Goal: Information Seeking & Learning: Find specific page/section

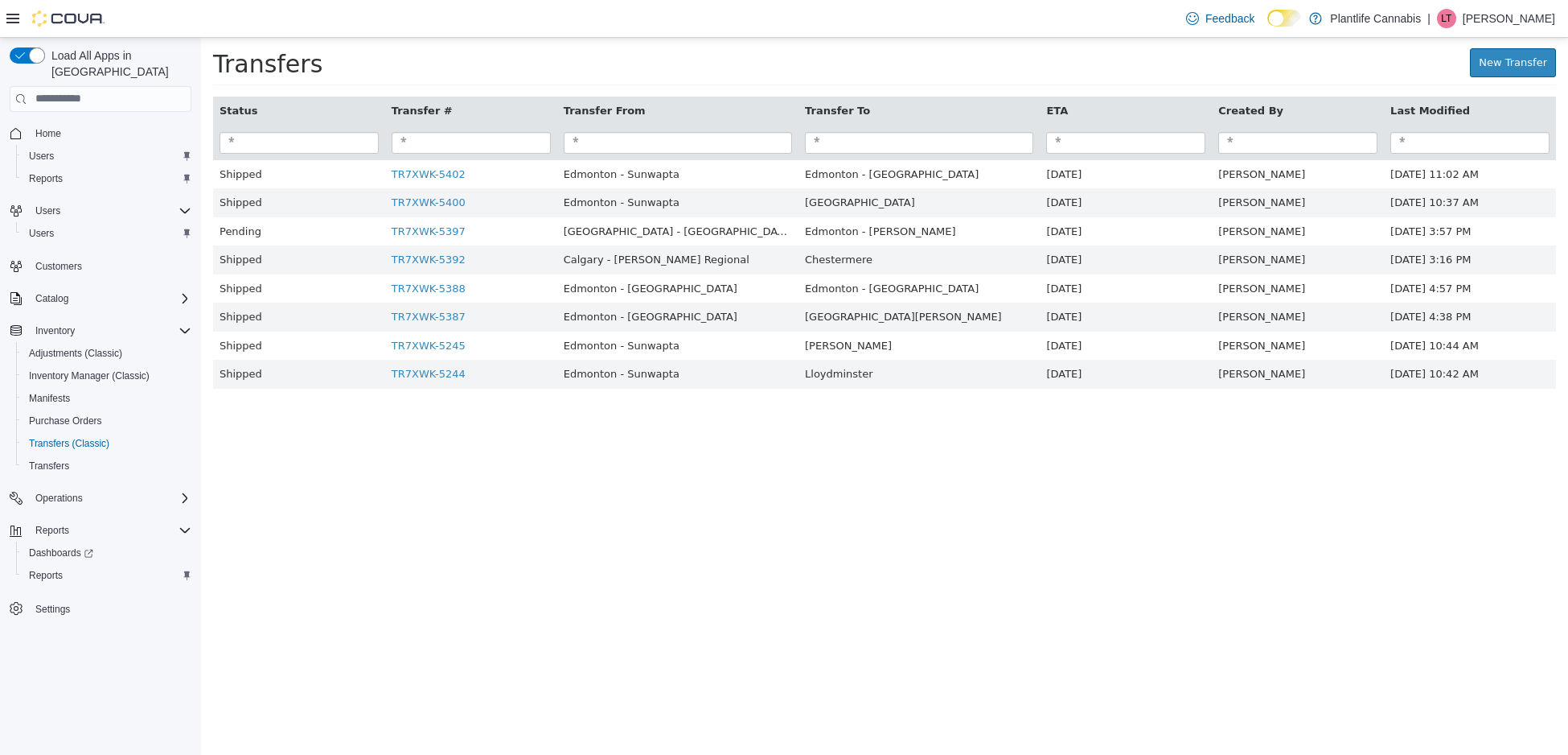
click at [80, 571] on div "Reports Dashboards Reports" at bounding box center [100, 552] width 182 height 74
click at [58, 566] on span "Reports" at bounding box center [46, 575] width 34 height 19
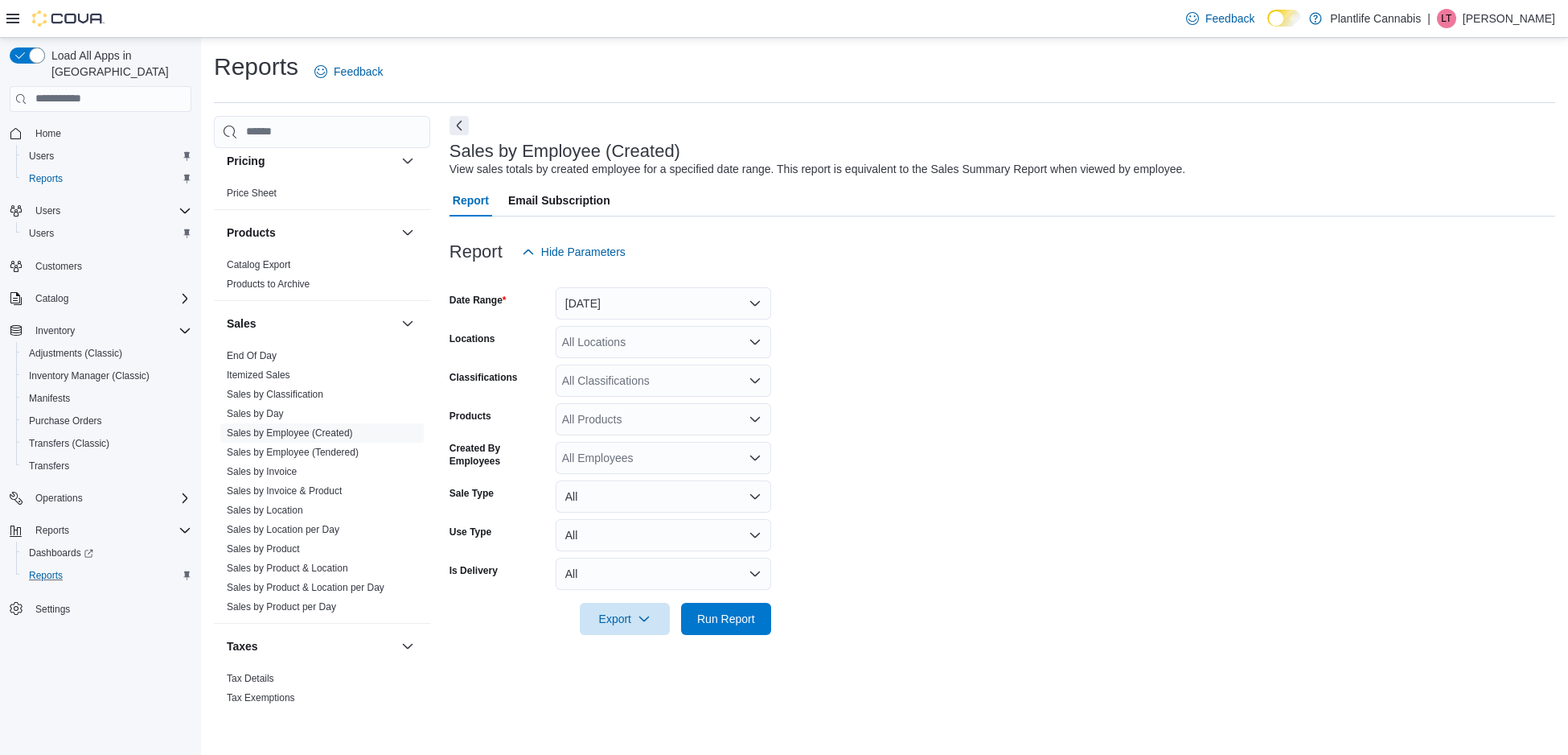
scroll to position [802, 0]
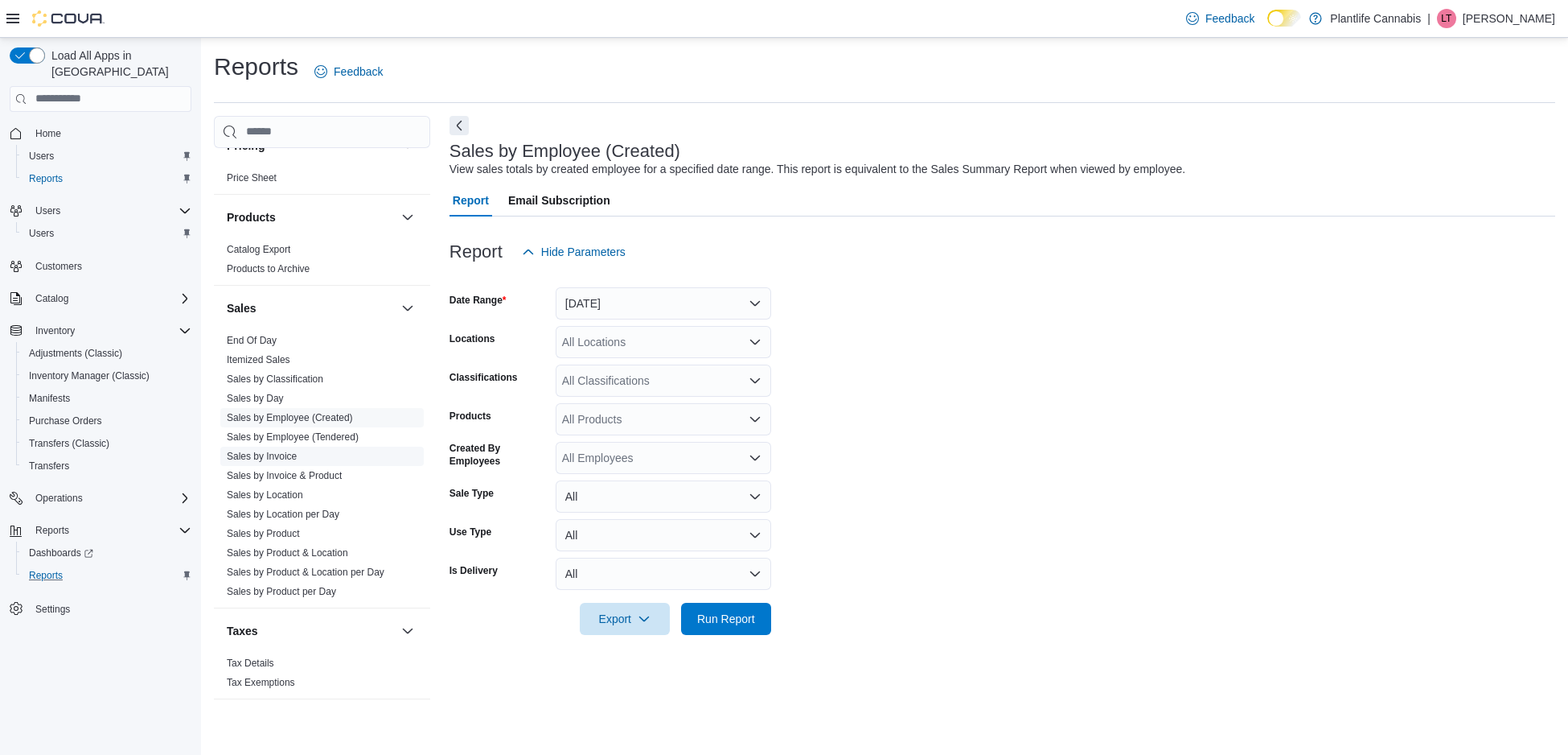
click at [288, 453] on link "Sales by Invoice" at bounding box center [261, 456] width 70 height 12
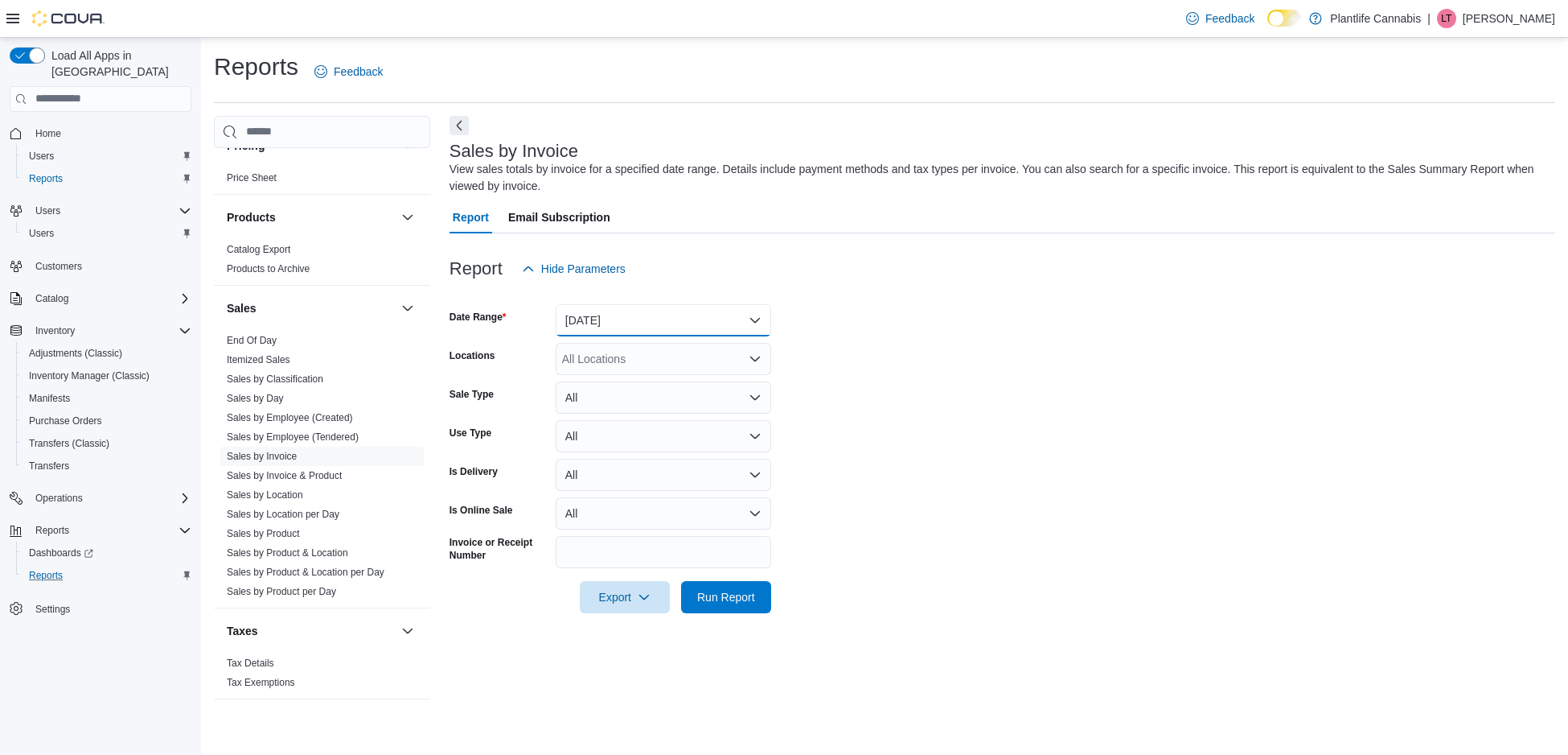
click at [634, 320] on button "Yesterday" at bounding box center [663, 320] width 216 height 32
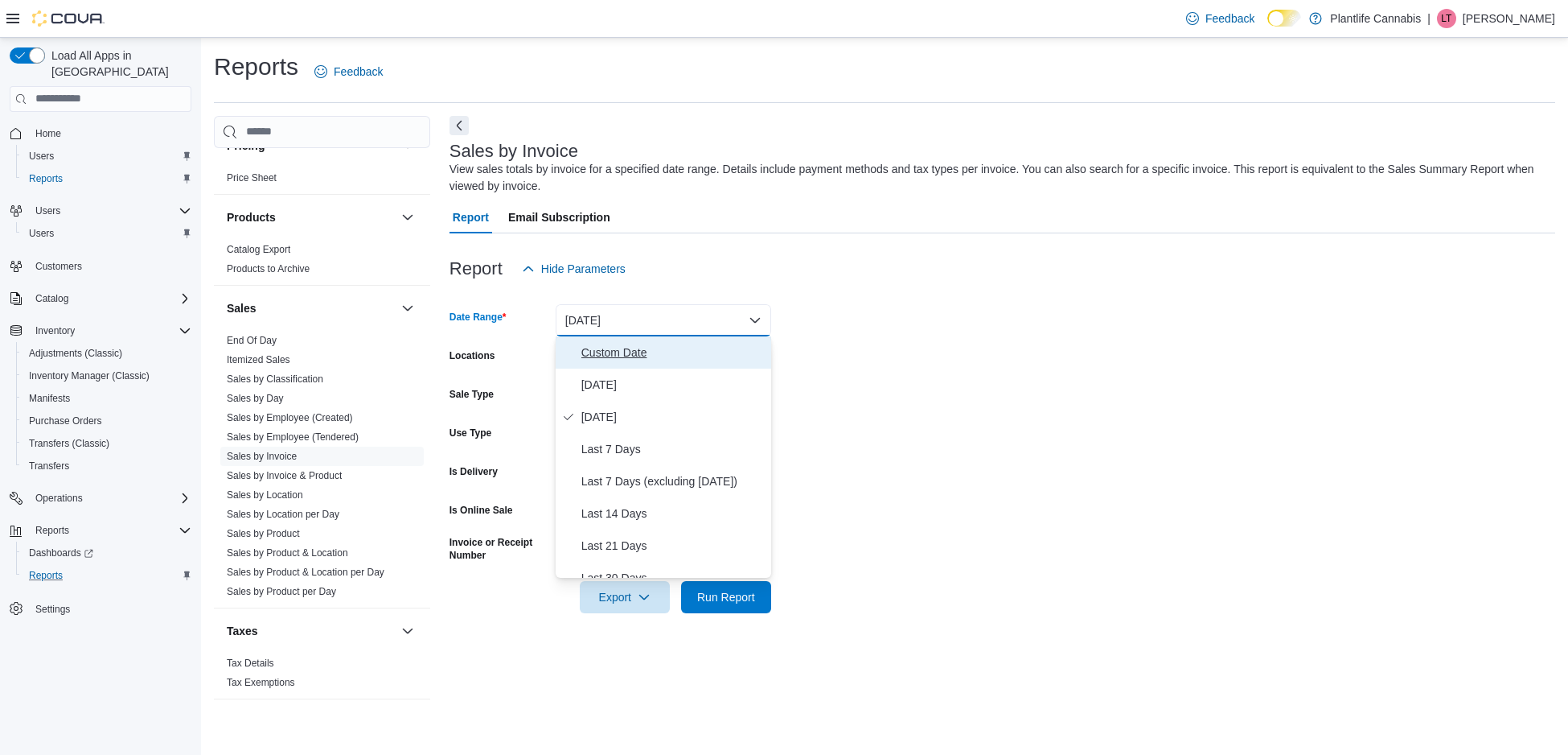
click at [613, 355] on span "Custom Date" at bounding box center [672, 352] width 183 height 19
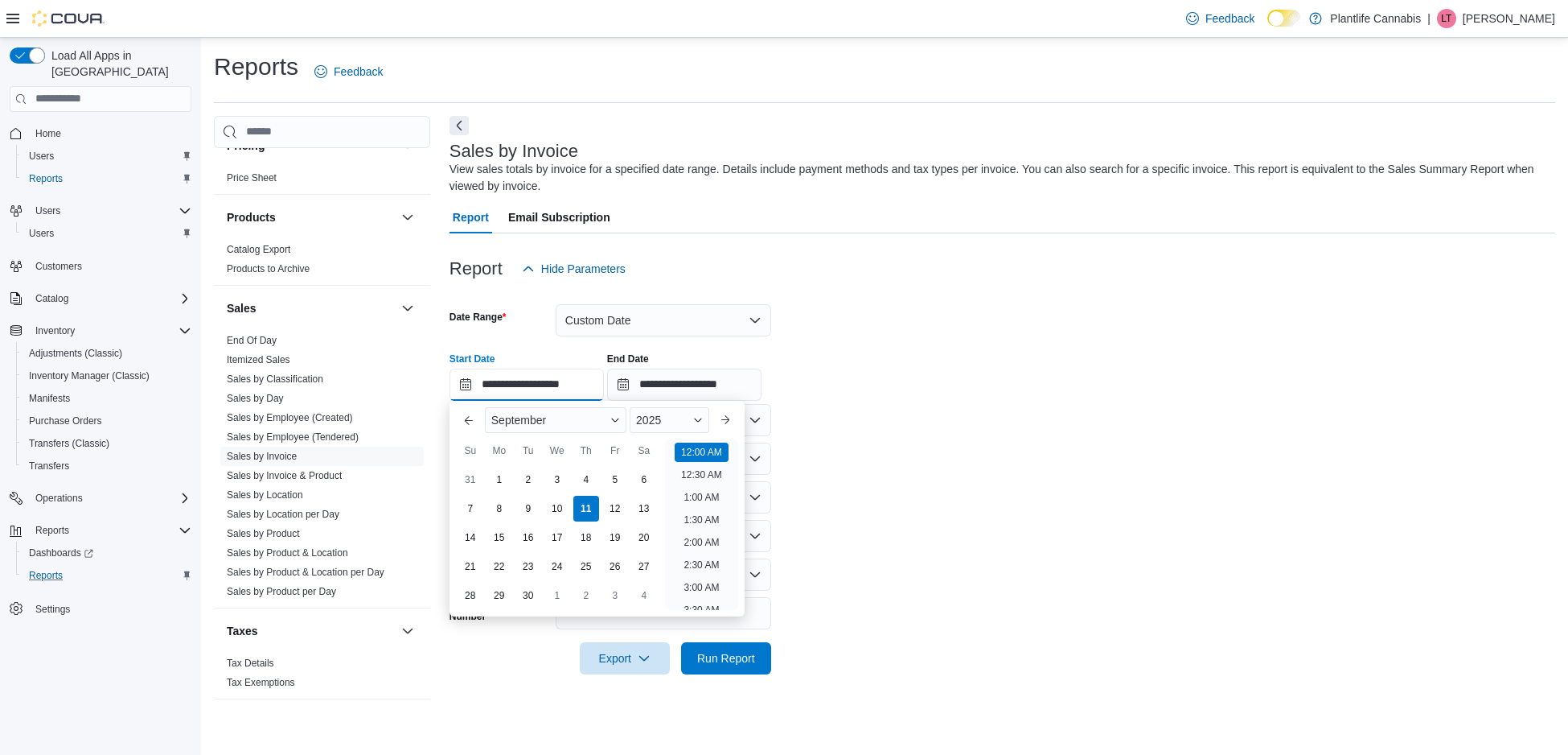
click at [499, 382] on input "**********" at bounding box center [526, 385] width 154 height 32
click at [534, 475] on div "2" at bounding box center [528, 479] width 28 height 28
type input "**********"
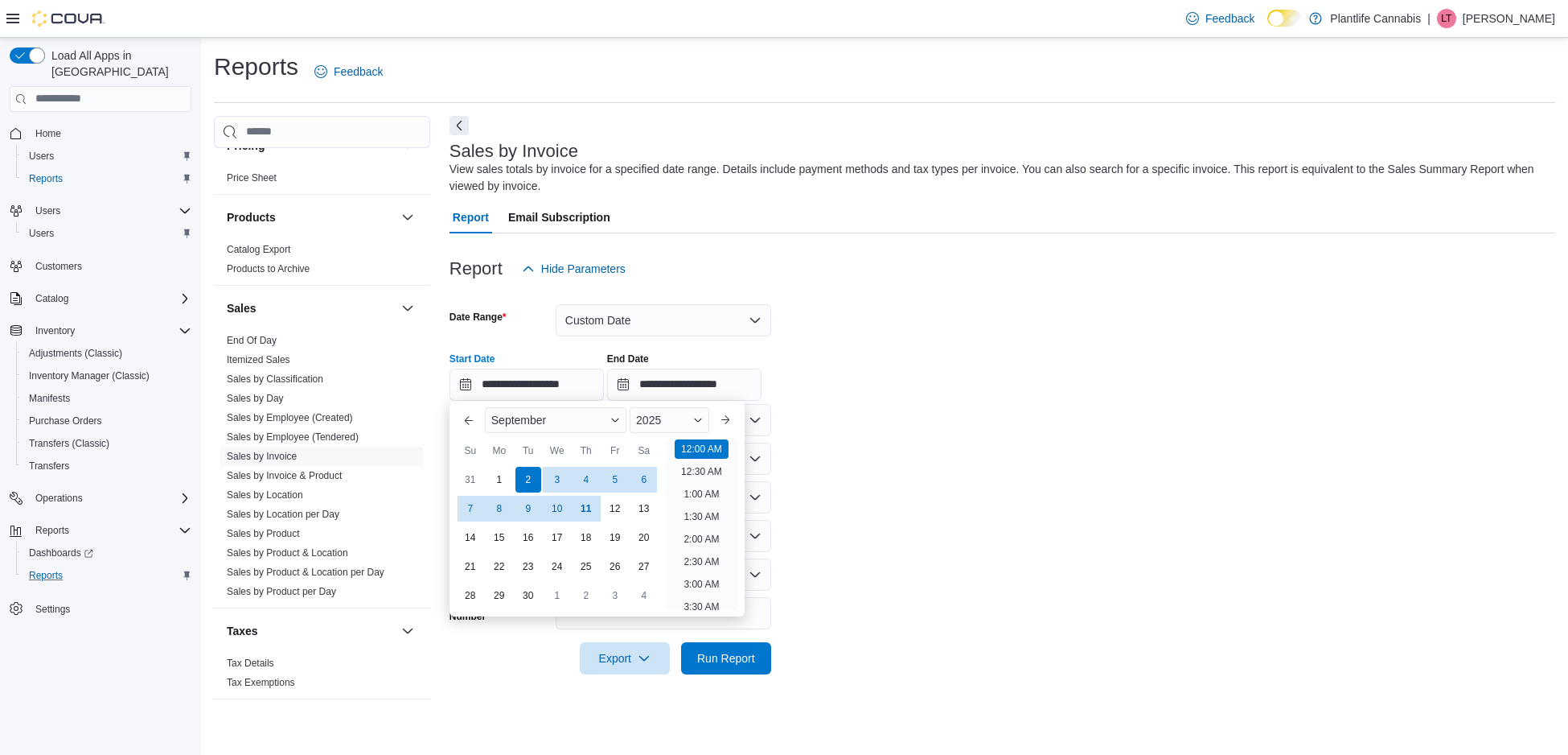
click at [1095, 422] on form "**********" at bounding box center [1002, 479] width 1106 height 390
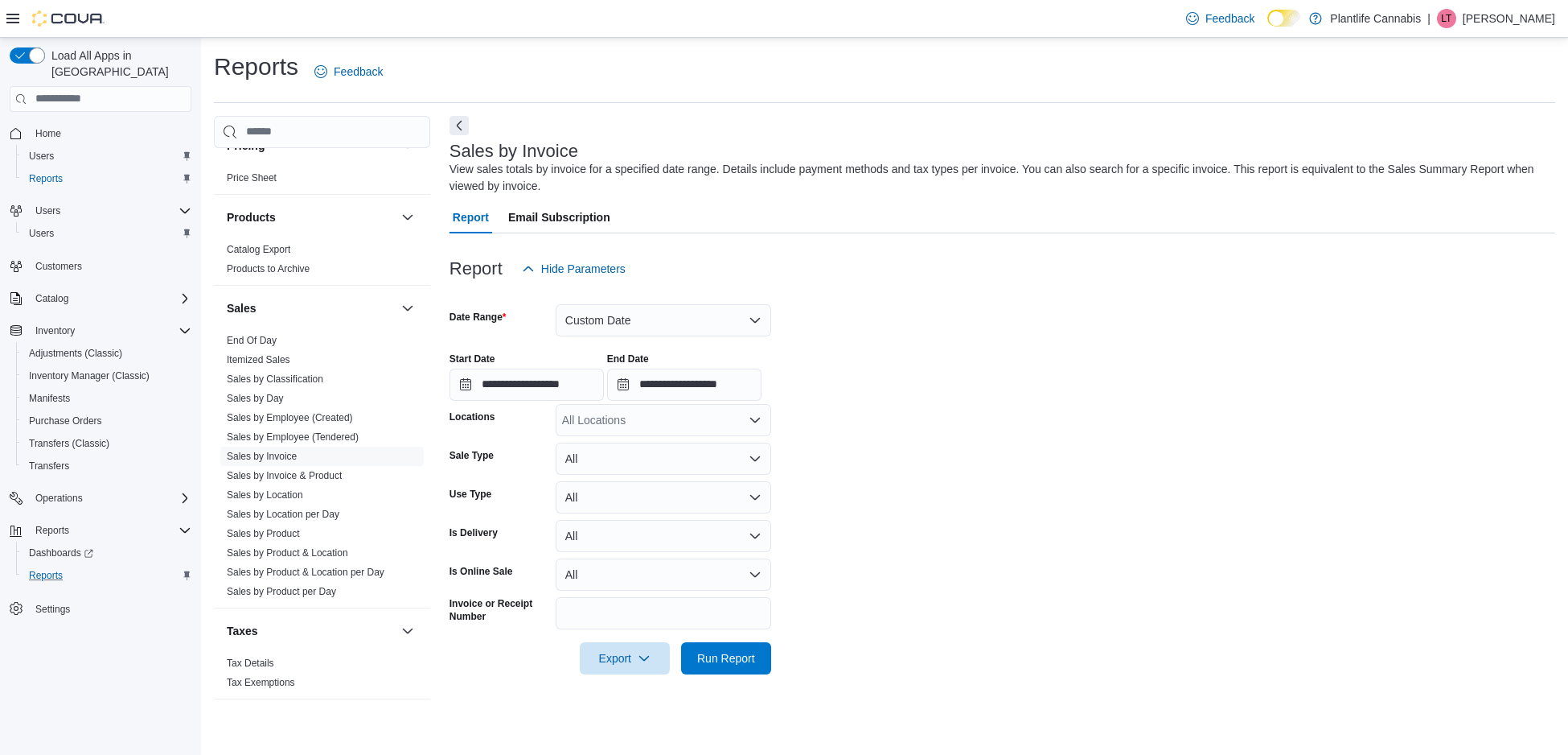
click at [598, 417] on div "All Locations" at bounding box center [663, 419] width 216 height 32
type input "******"
click at [613, 449] on span "Edmonton - Winterburn" at bounding box center [687, 447] width 178 height 16
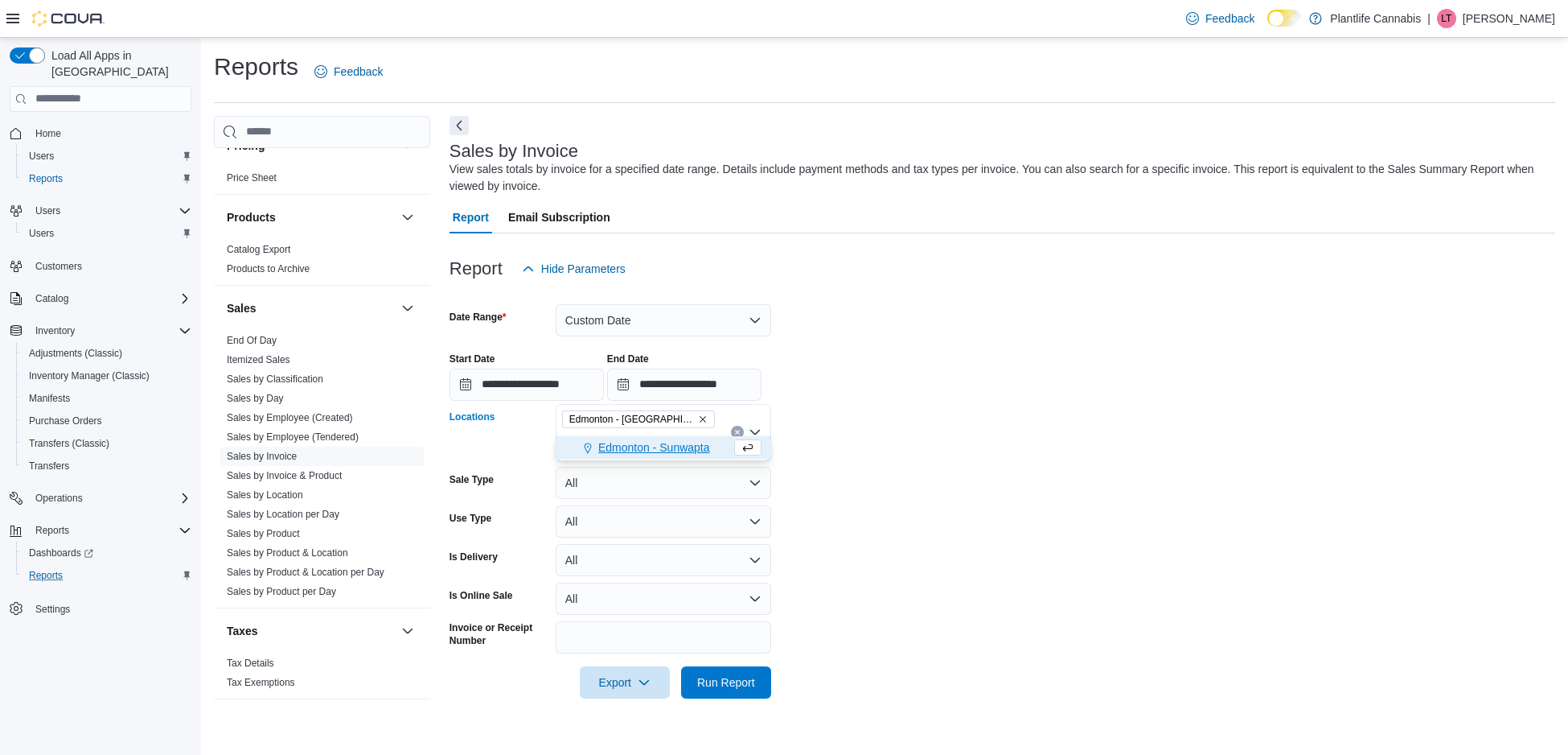
type input "***"
click at [650, 451] on span "Edmonton - Sunwapta" at bounding box center [654, 447] width 112 height 16
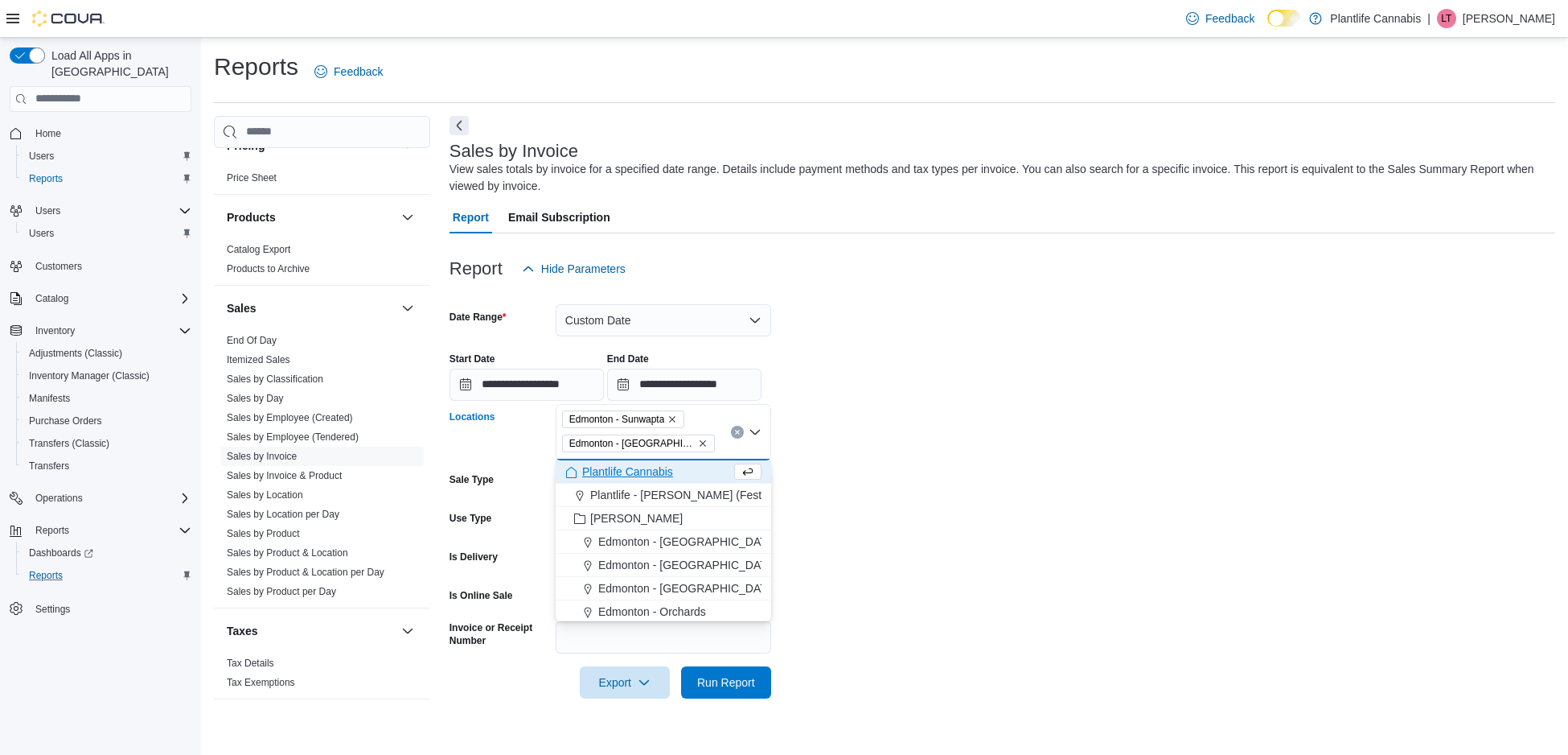
click at [907, 411] on form "**********" at bounding box center [1002, 492] width 1106 height 414
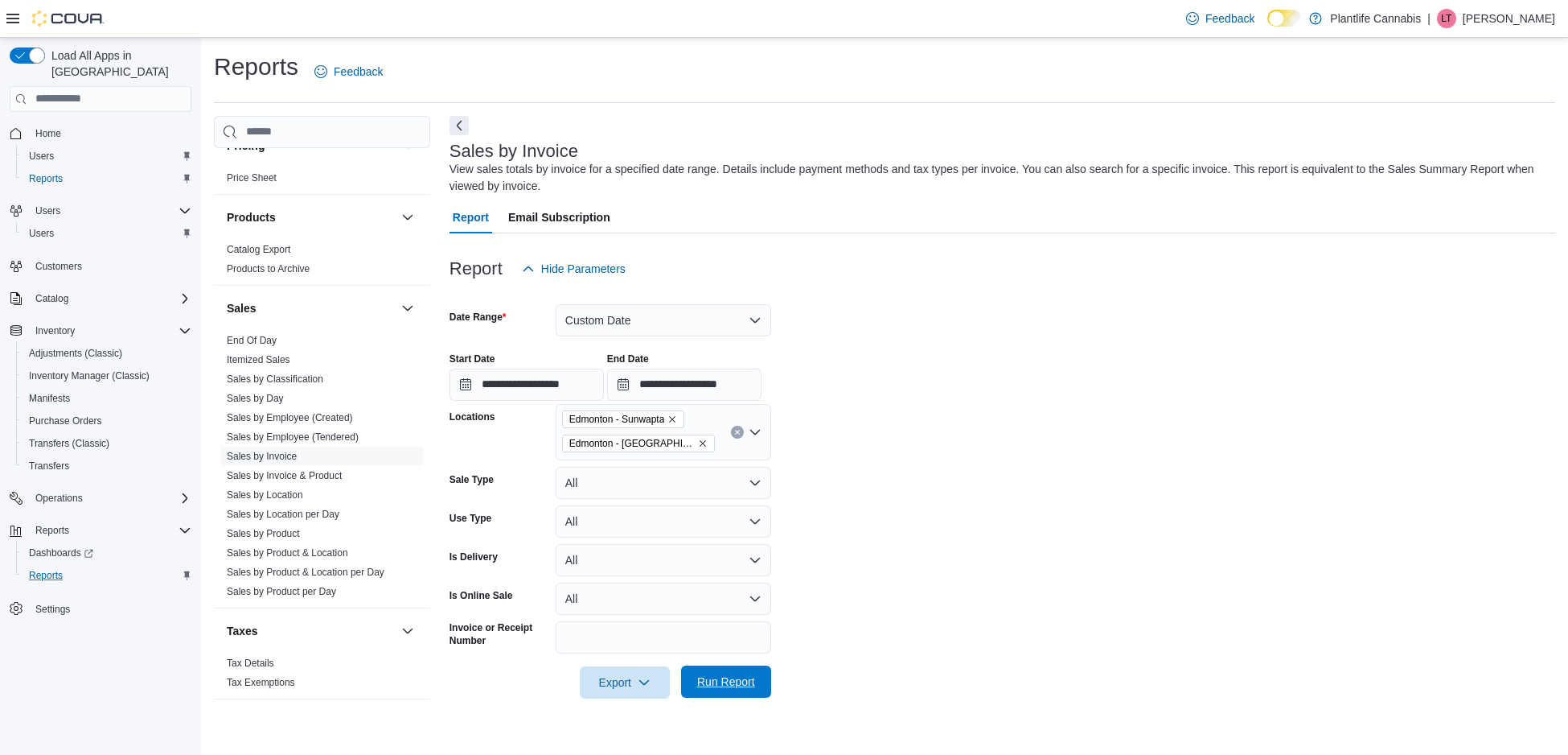
click at [751, 688] on span "Run Report" at bounding box center [726, 681] width 58 height 16
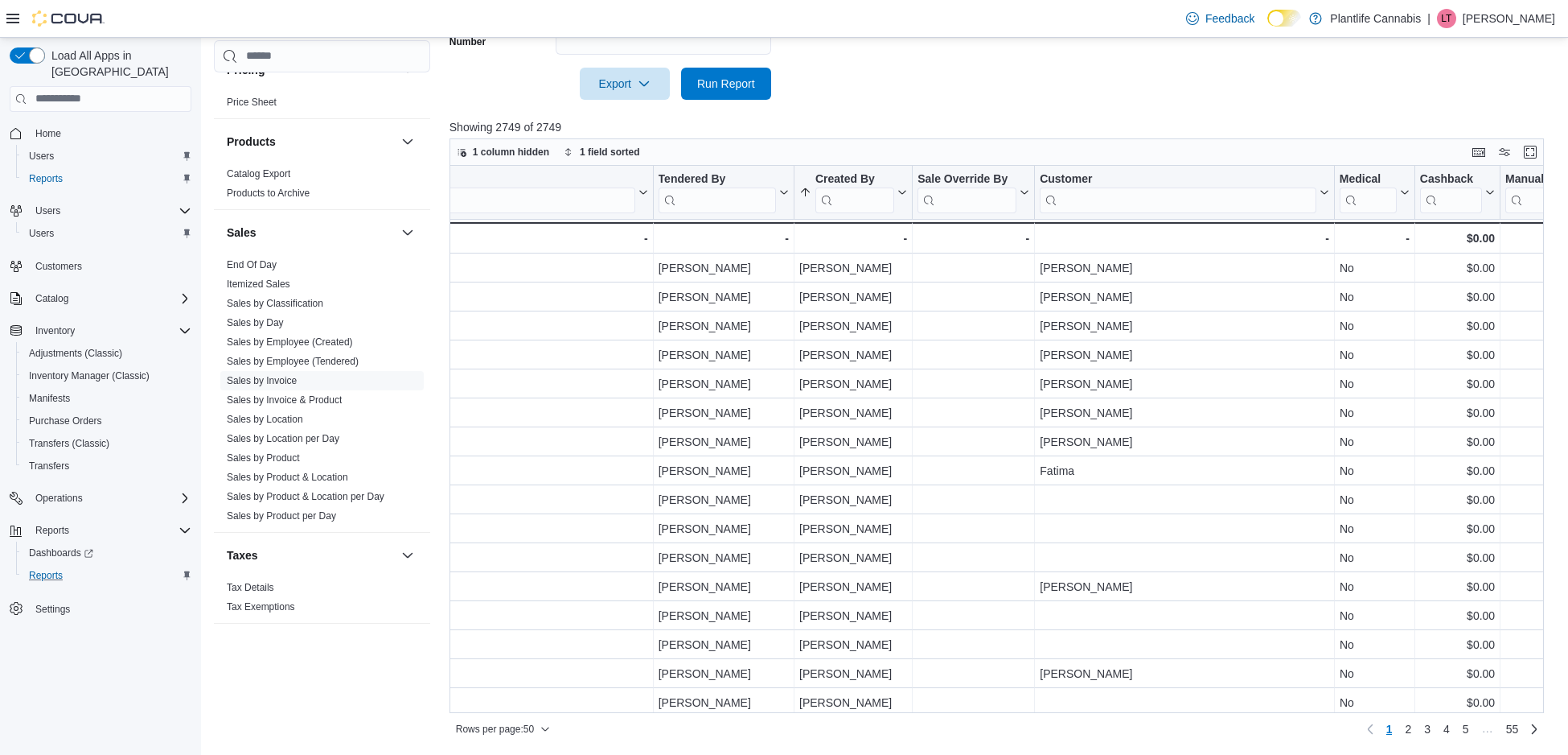
scroll to position [0, 2168]
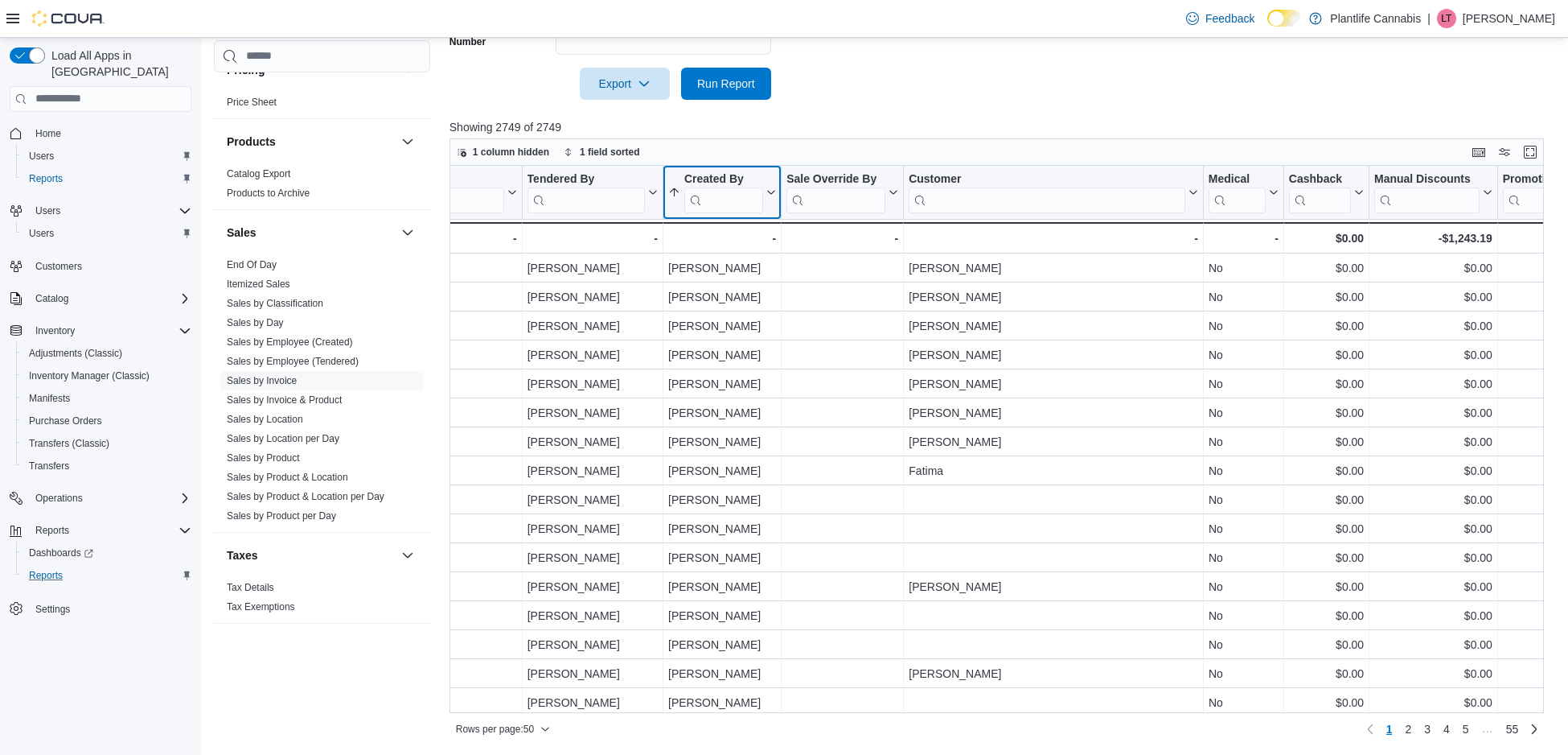
click at [740, 196] on input "search" at bounding box center [723, 199] width 79 height 26
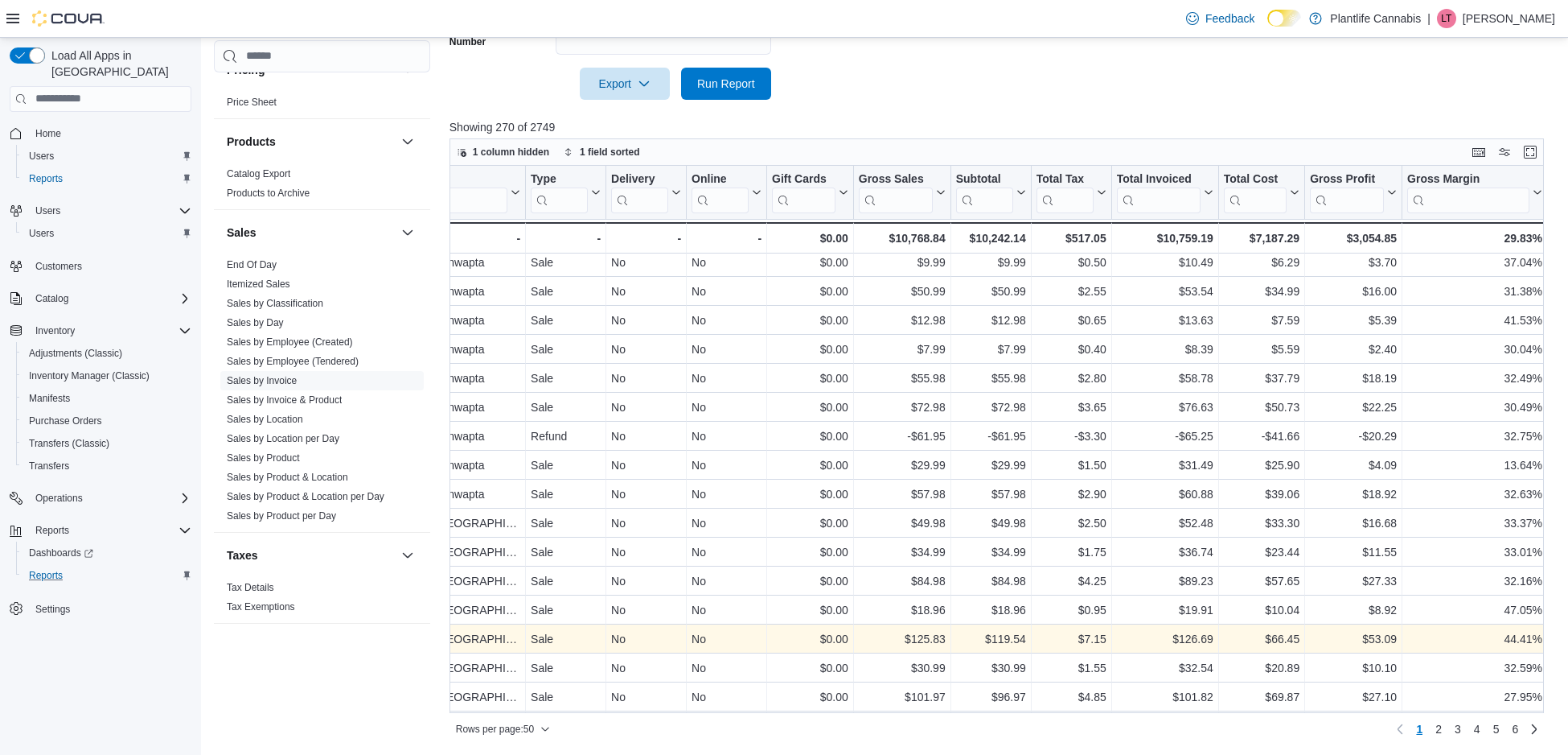
scroll to position [238, 0]
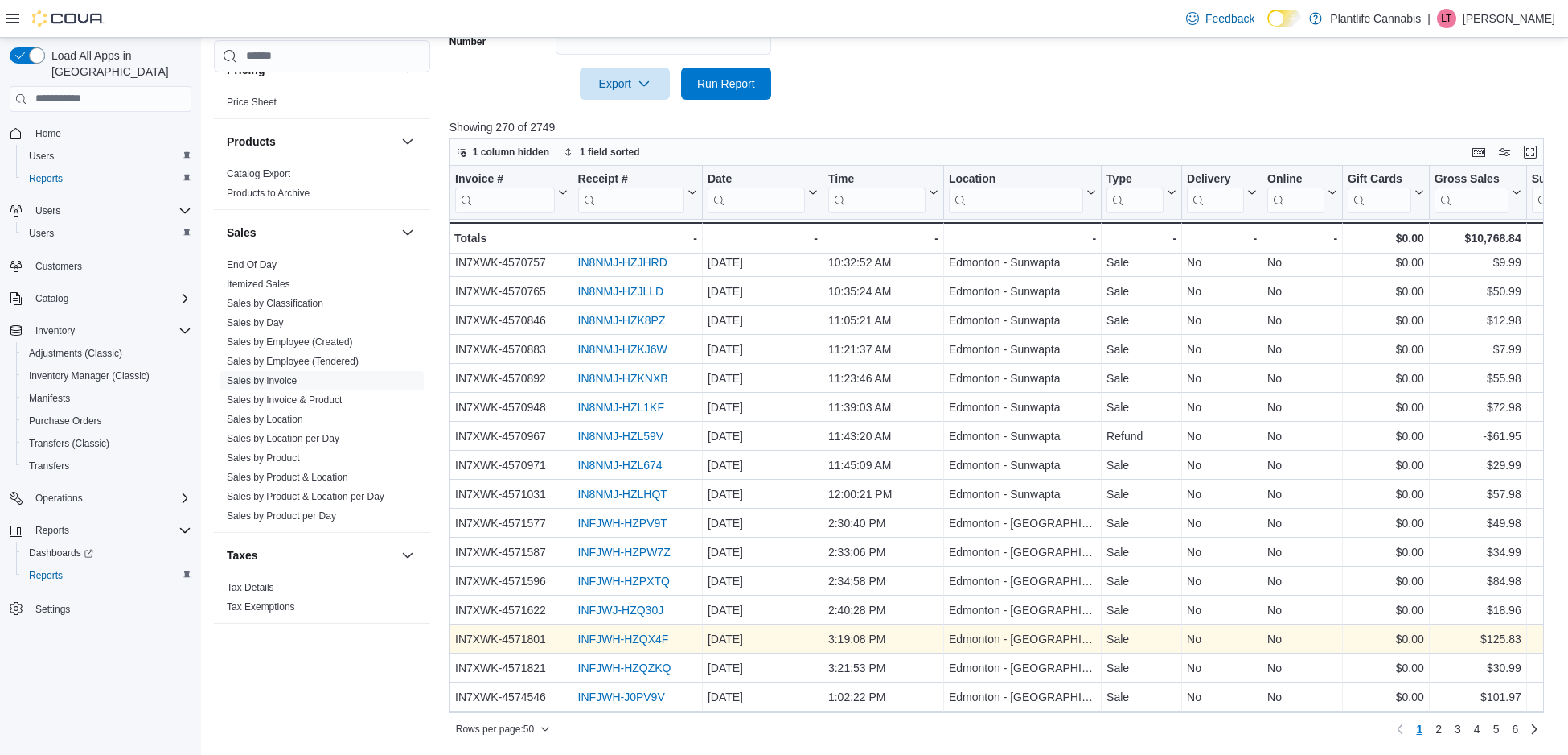
type input "*****"
click at [637, 635] on link "INFJWH-HZQX4F" at bounding box center [623, 638] width 90 height 12
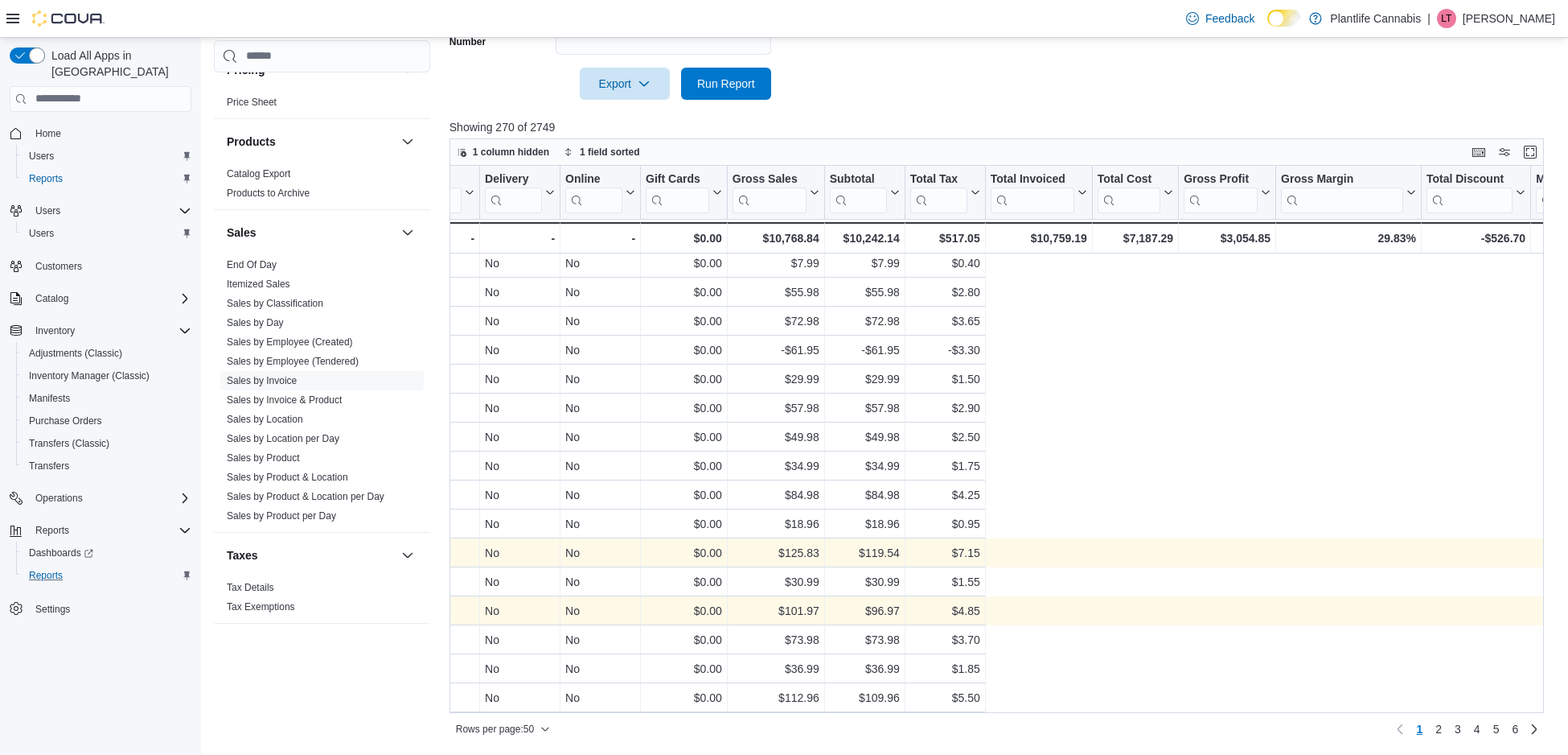
scroll to position [323, 0]
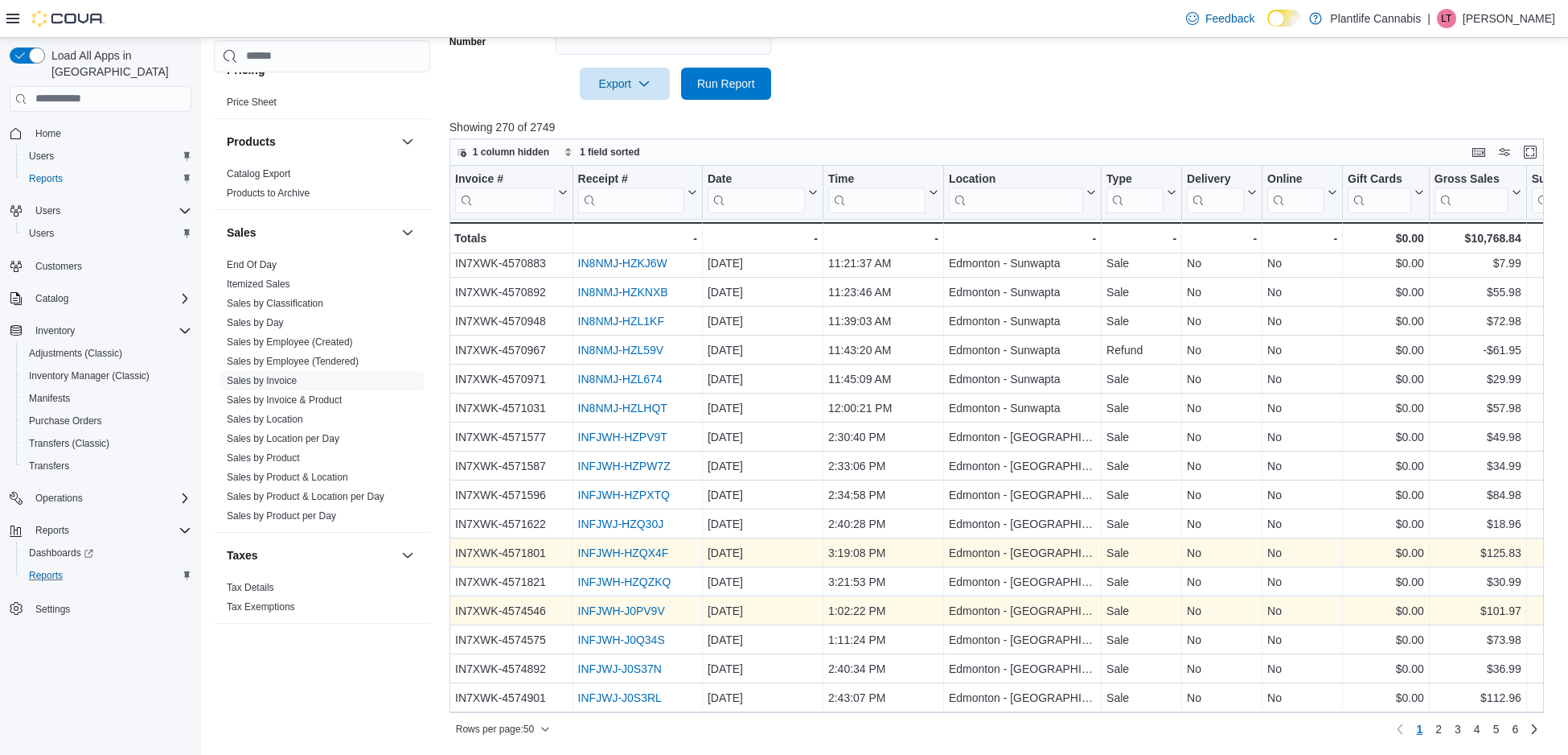
click at [644, 605] on link "INFJWH-J0PV9V" at bounding box center [621, 610] width 87 height 12
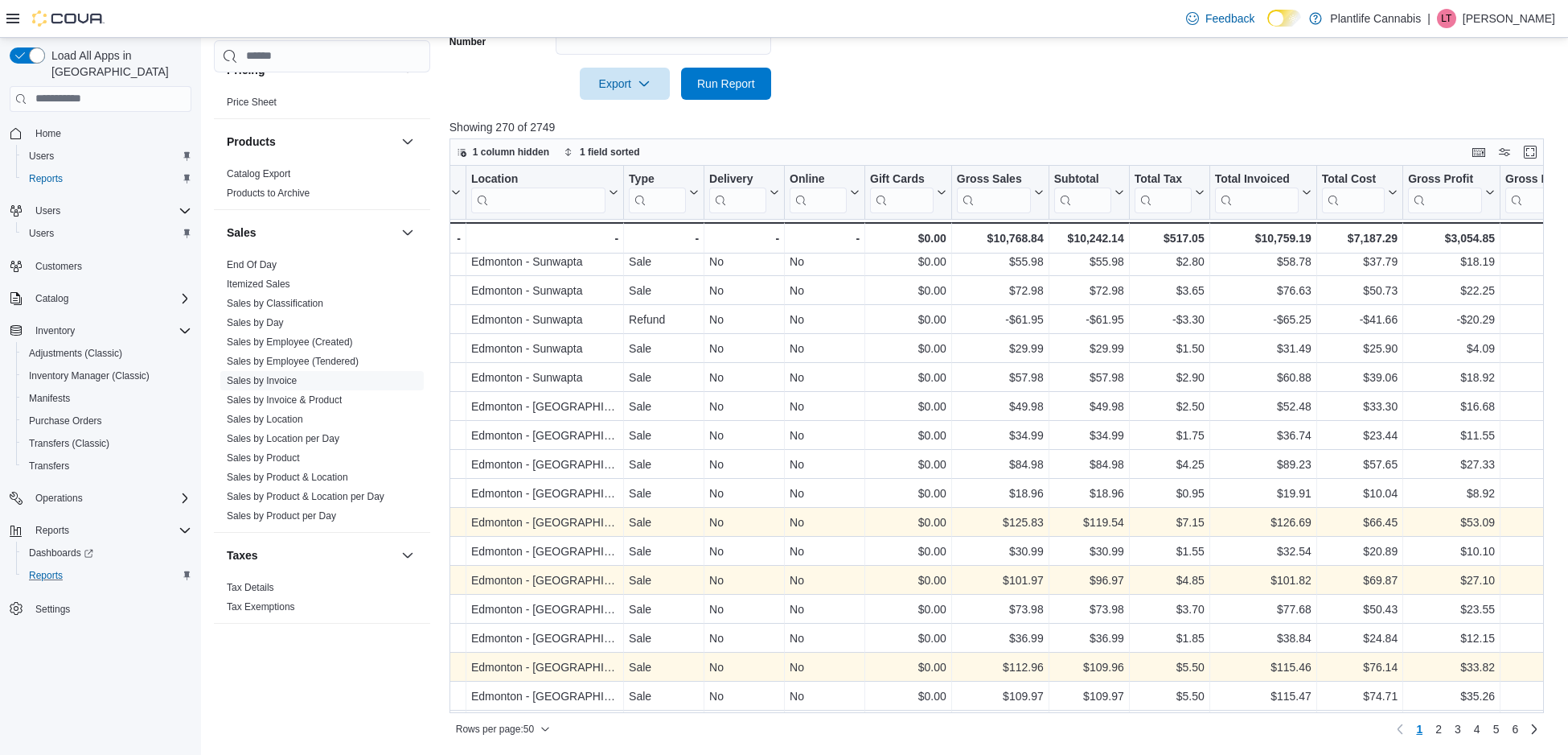
scroll to position [354, 0]
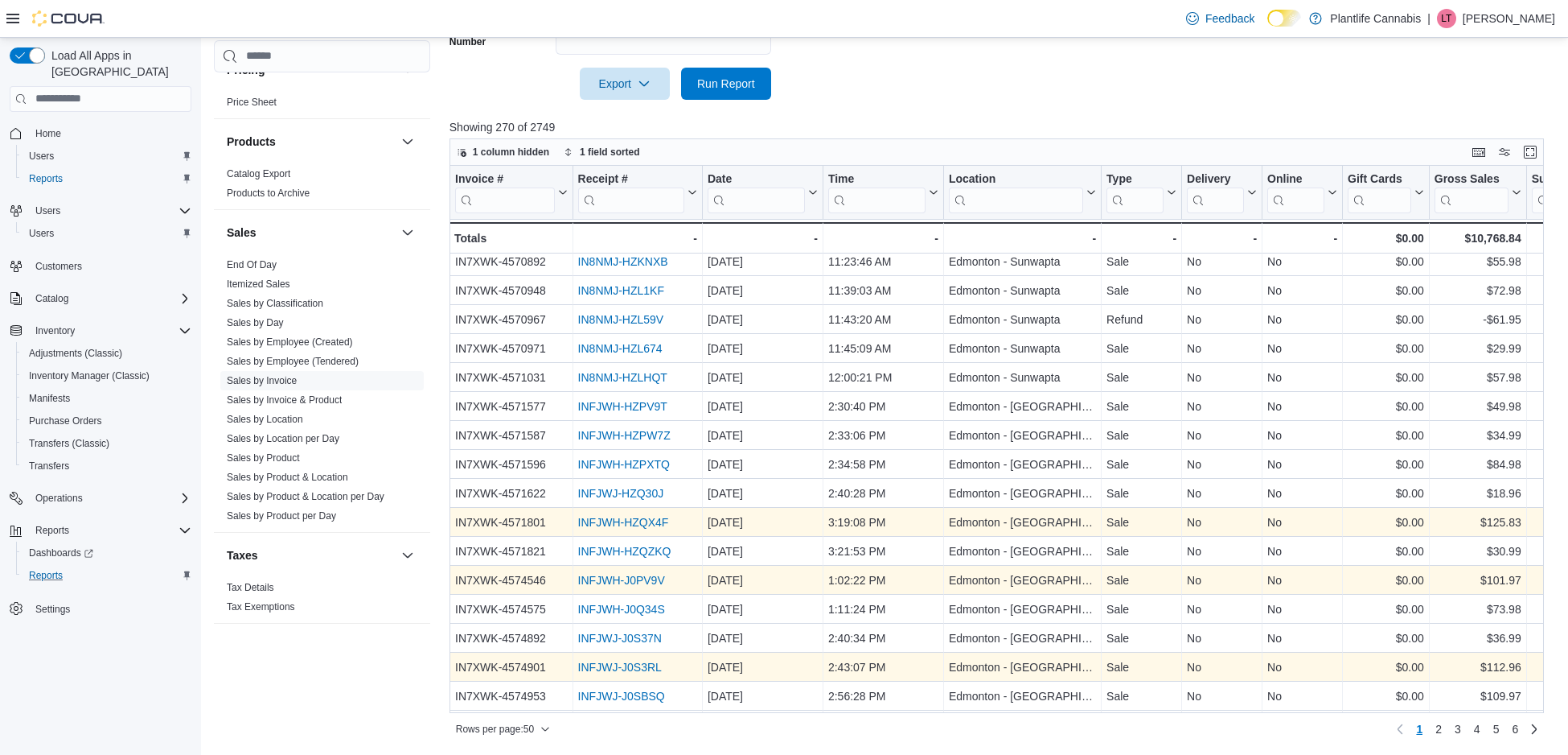
click at [607, 664] on link "INFJWJ-J0S3RL" at bounding box center [619, 666] width 84 height 12
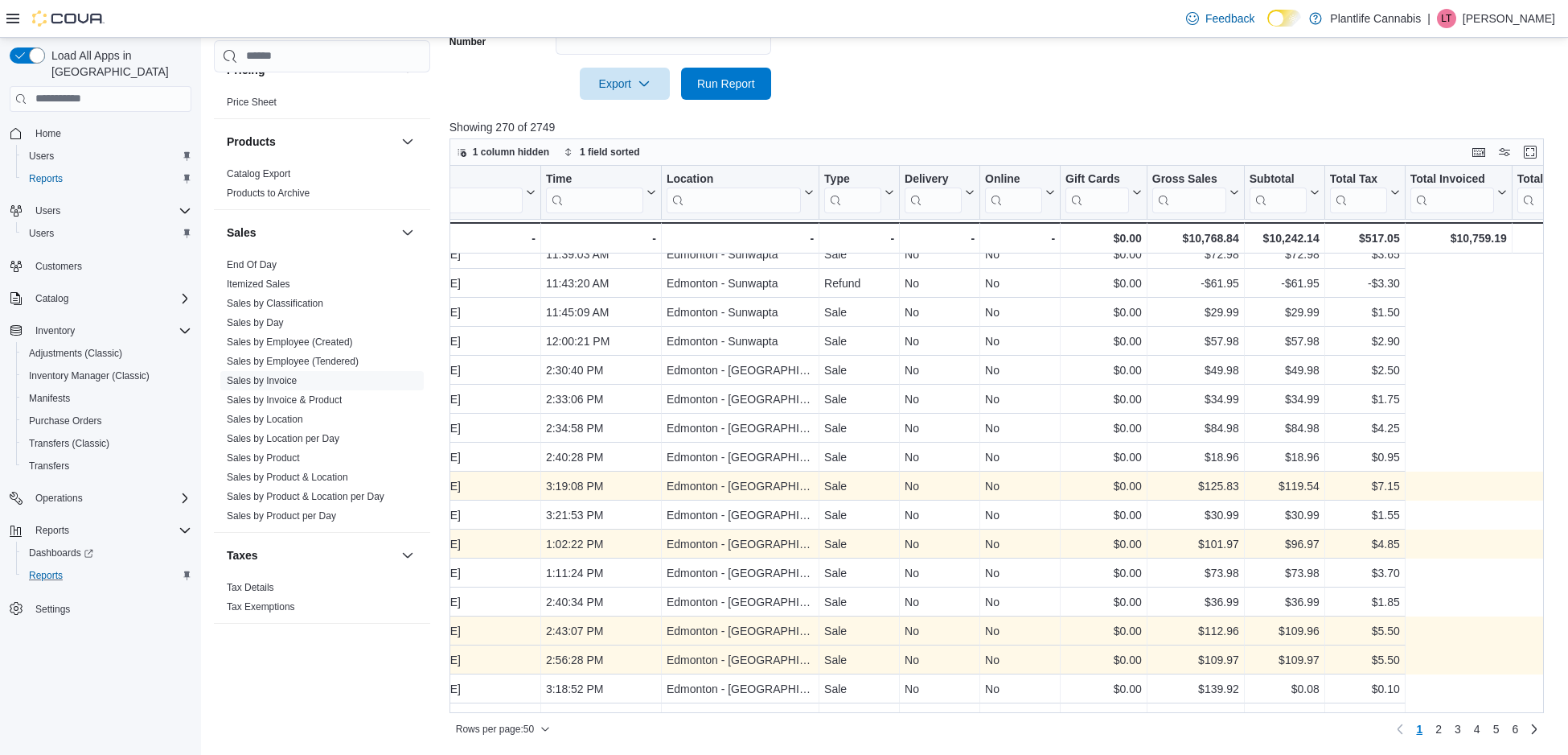
scroll to position [390, 0]
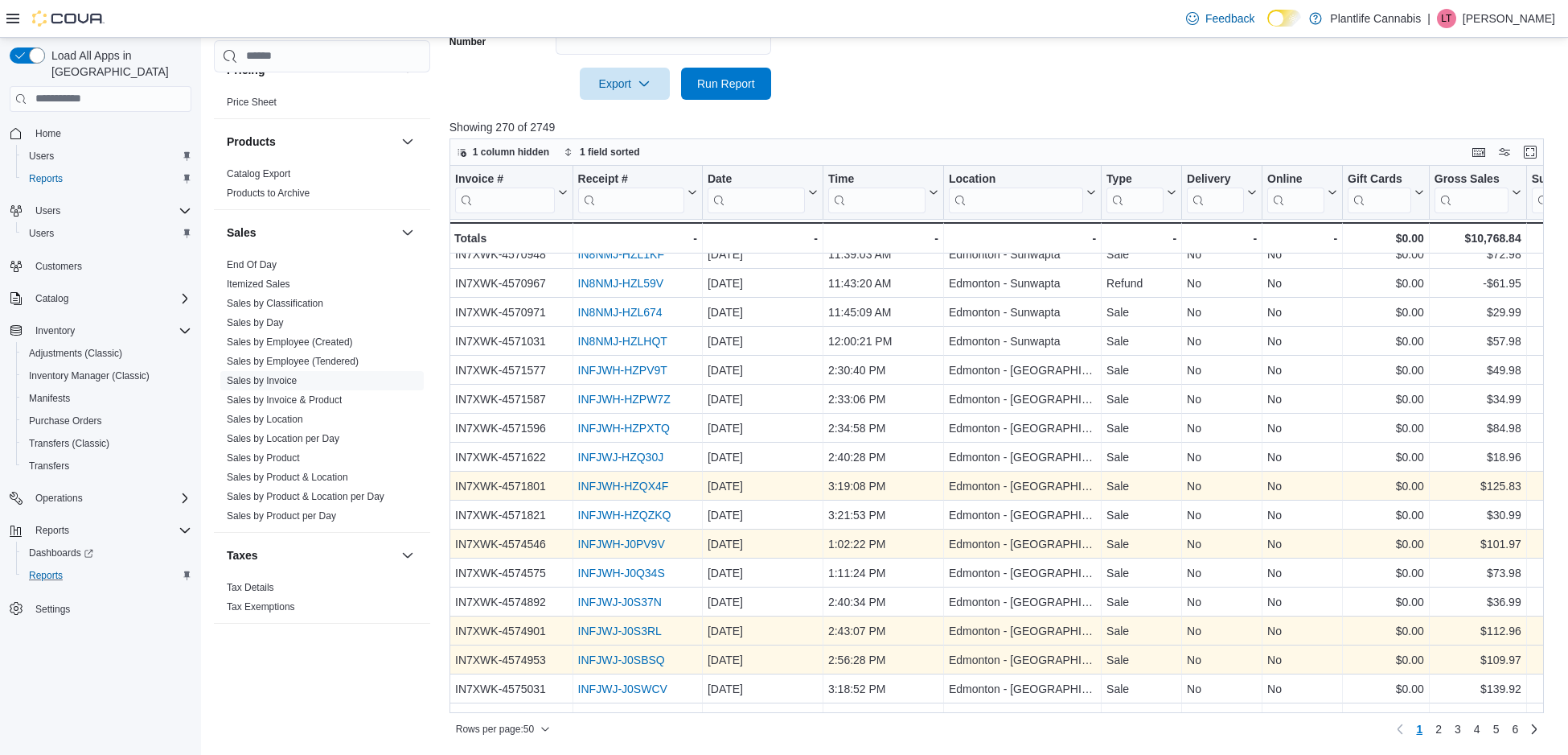
click at [607, 659] on link "INFJWJ-J0SBSQ" at bounding box center [621, 659] width 87 height 12
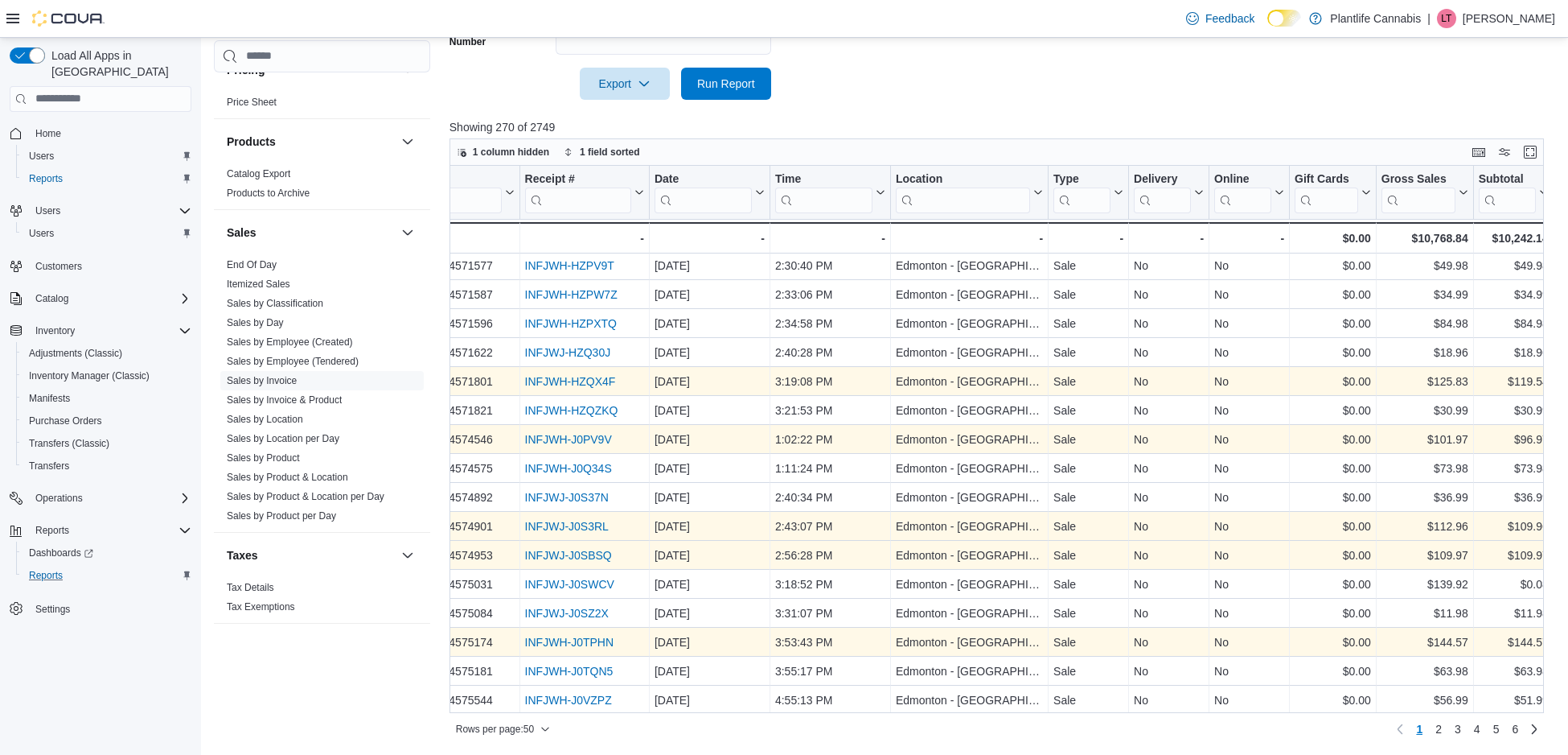
scroll to position [495, 0]
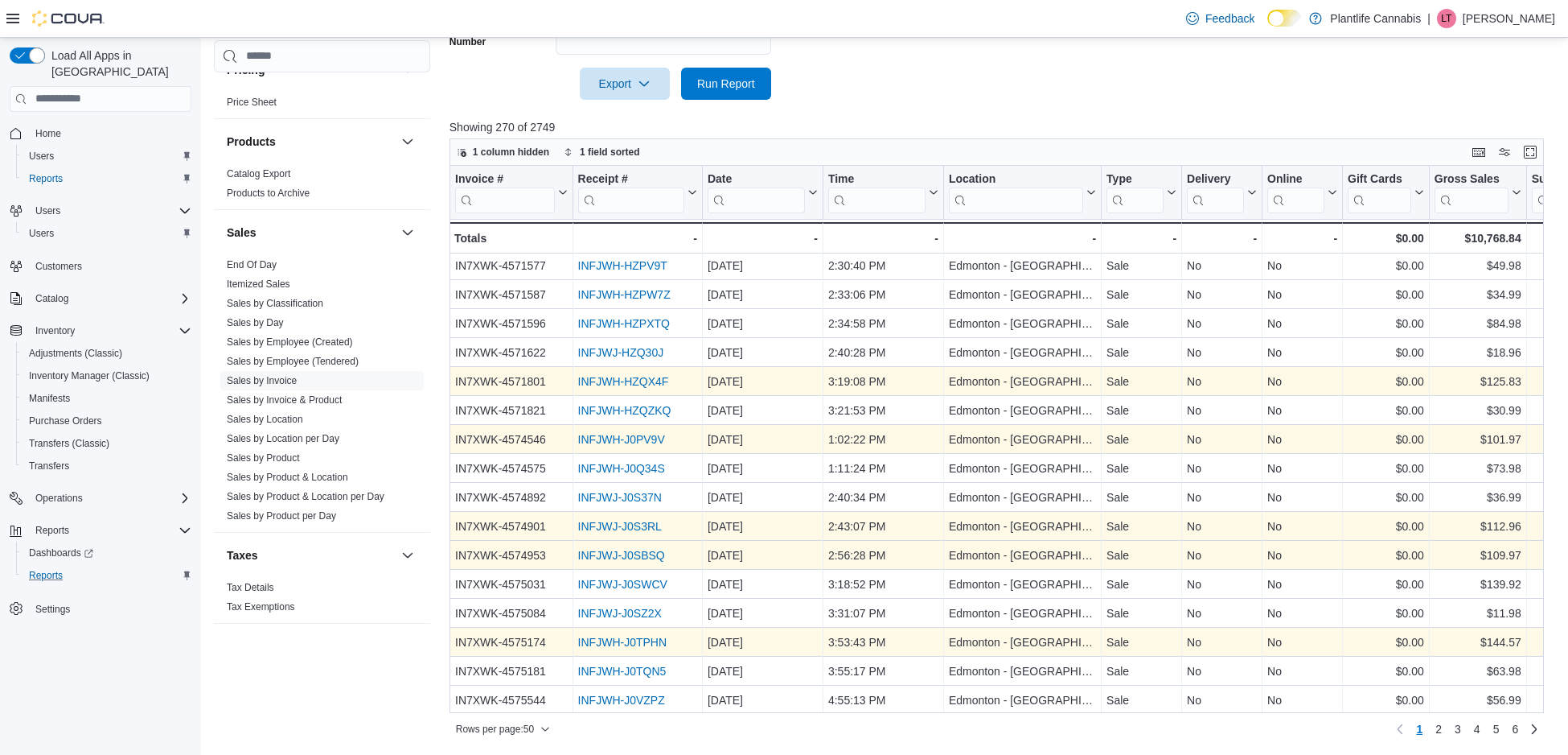
click at [659, 645] on link "INFJWH-J0TPHN" at bounding box center [622, 641] width 89 height 12
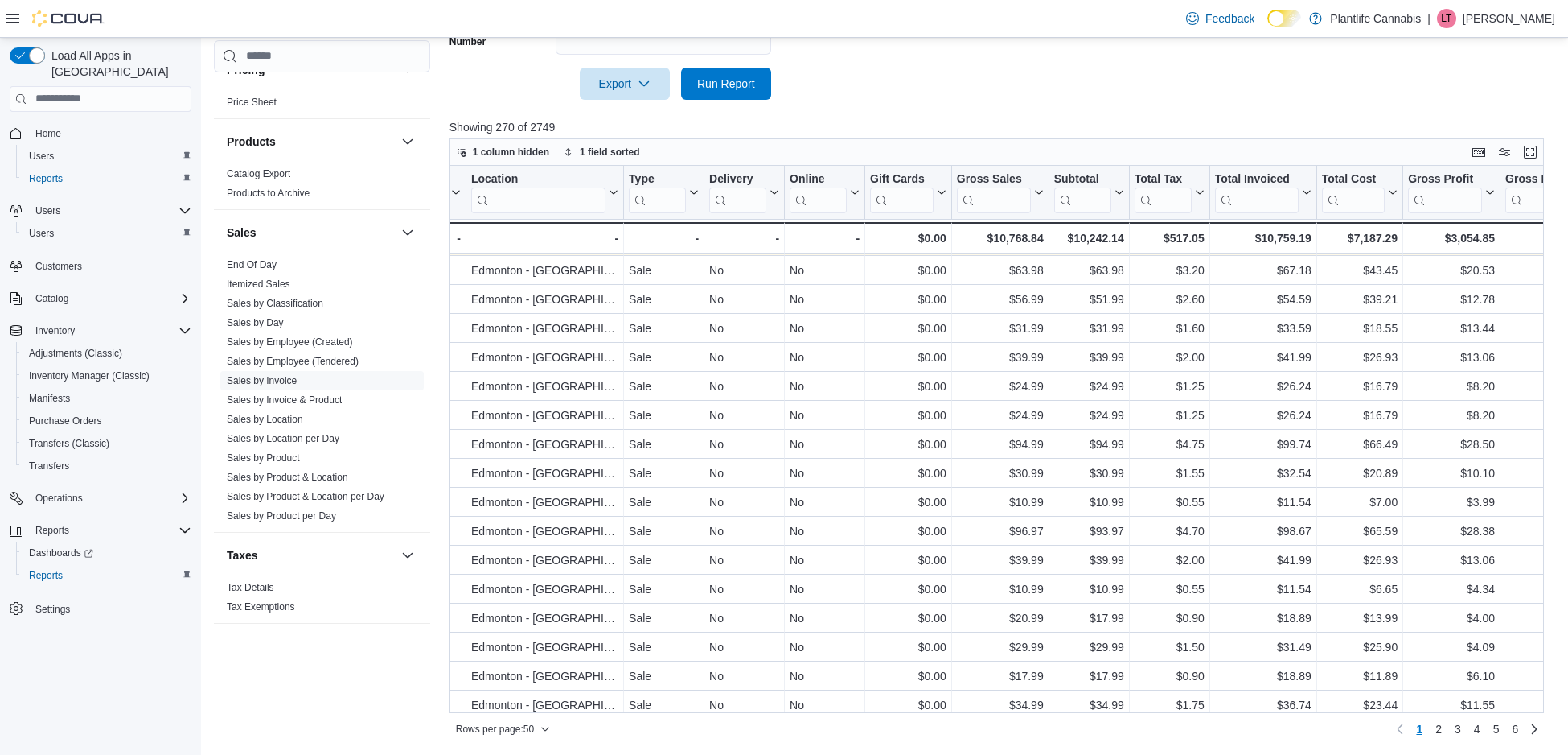
scroll to position [988, 477]
click at [1435, 735] on span "2" at bounding box center [1439, 728] width 7 height 16
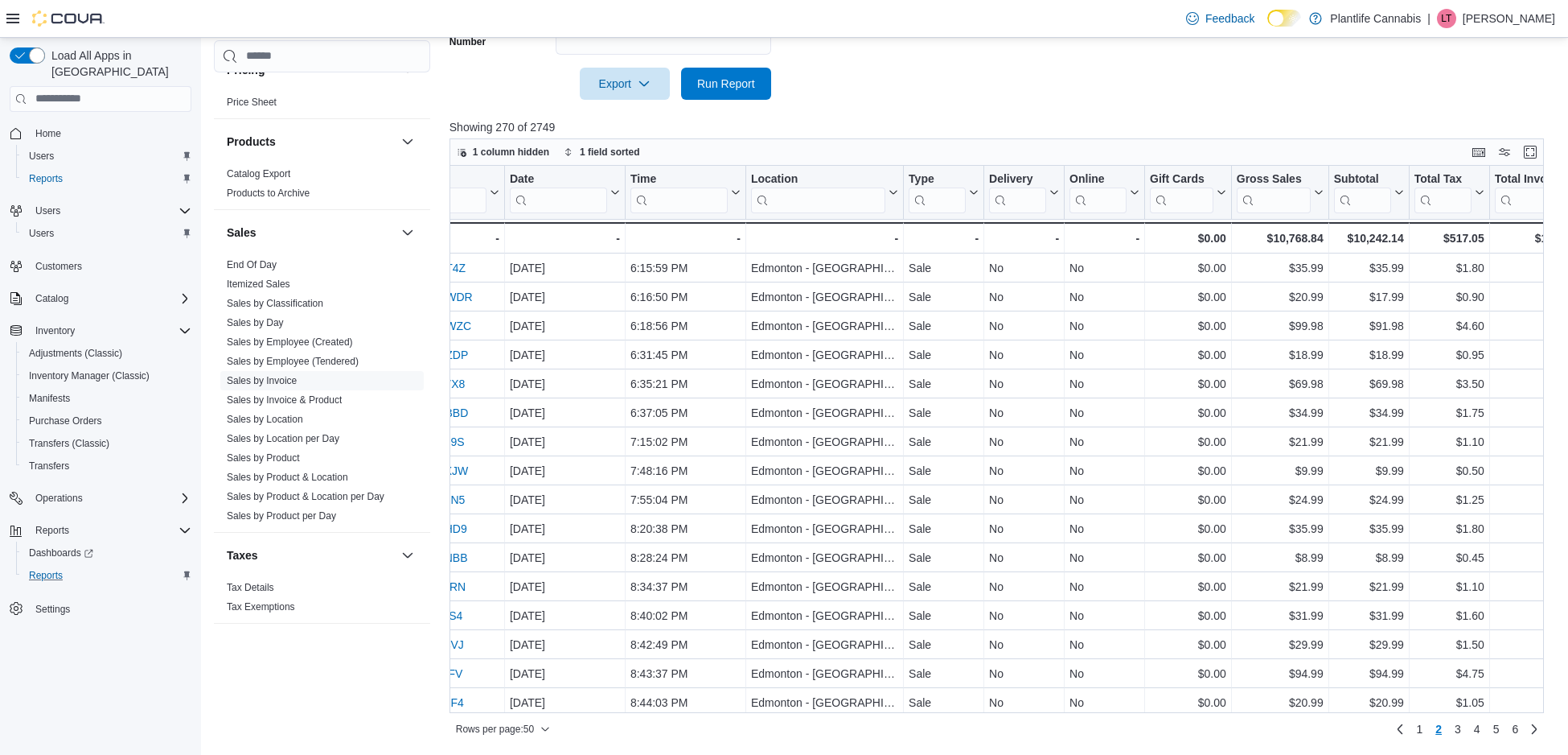
scroll to position [0, 0]
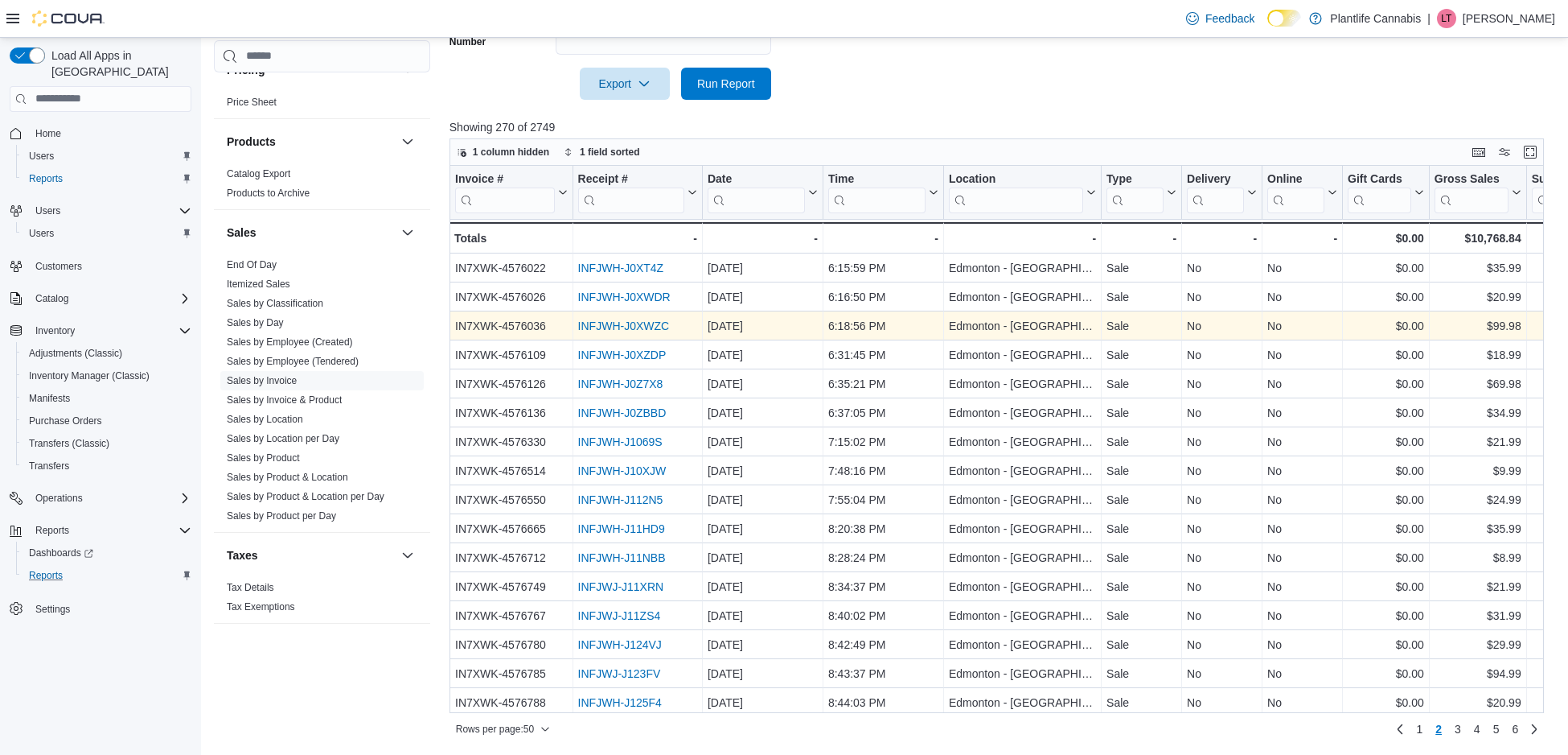
click at [657, 327] on link "INFJWH-J0XWZC" at bounding box center [623, 326] width 91 height 12
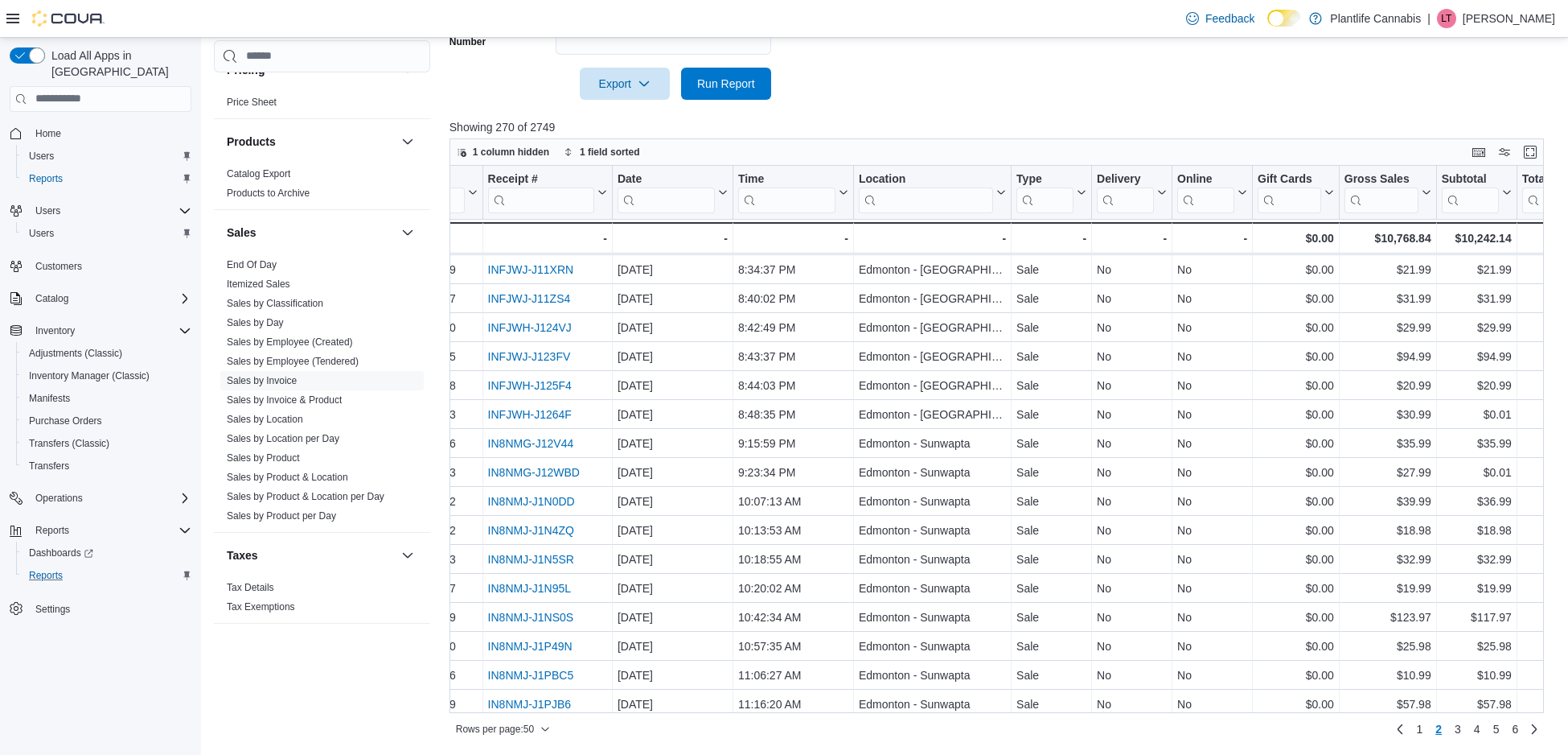
scroll to position [340, 90]
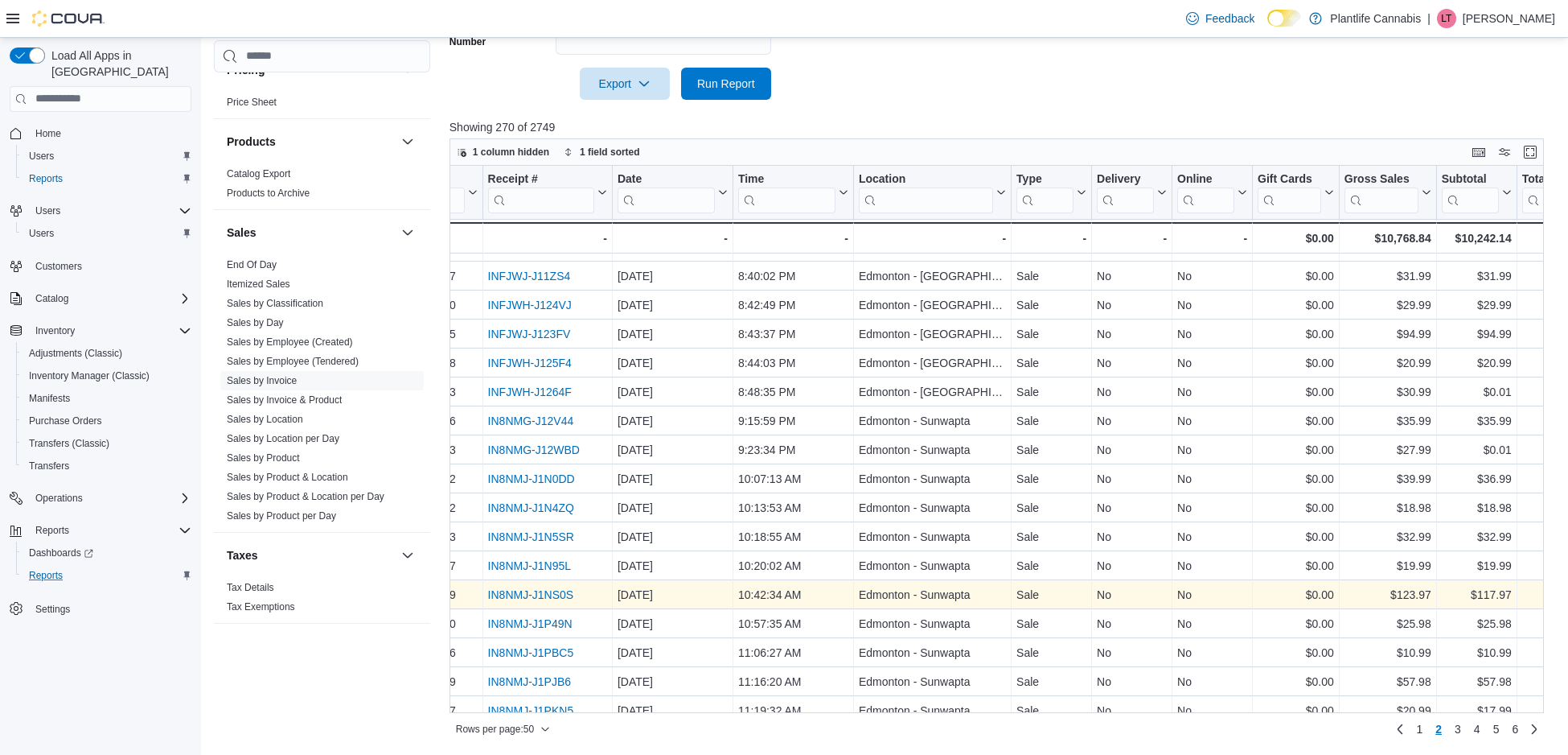
click at [553, 590] on link "IN8NMJ-J1NS0S" at bounding box center [530, 594] width 86 height 12
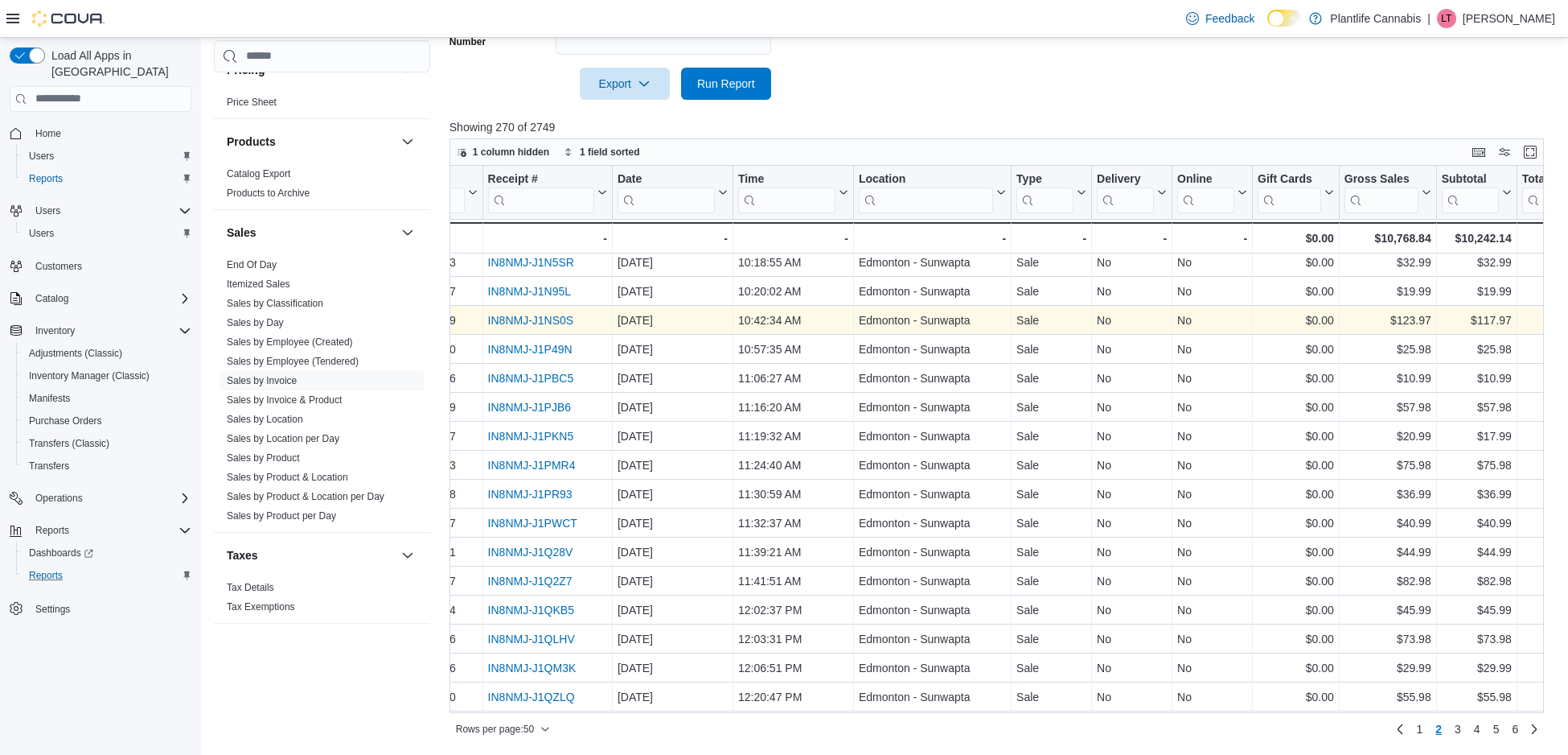
scroll to position [615, 90]
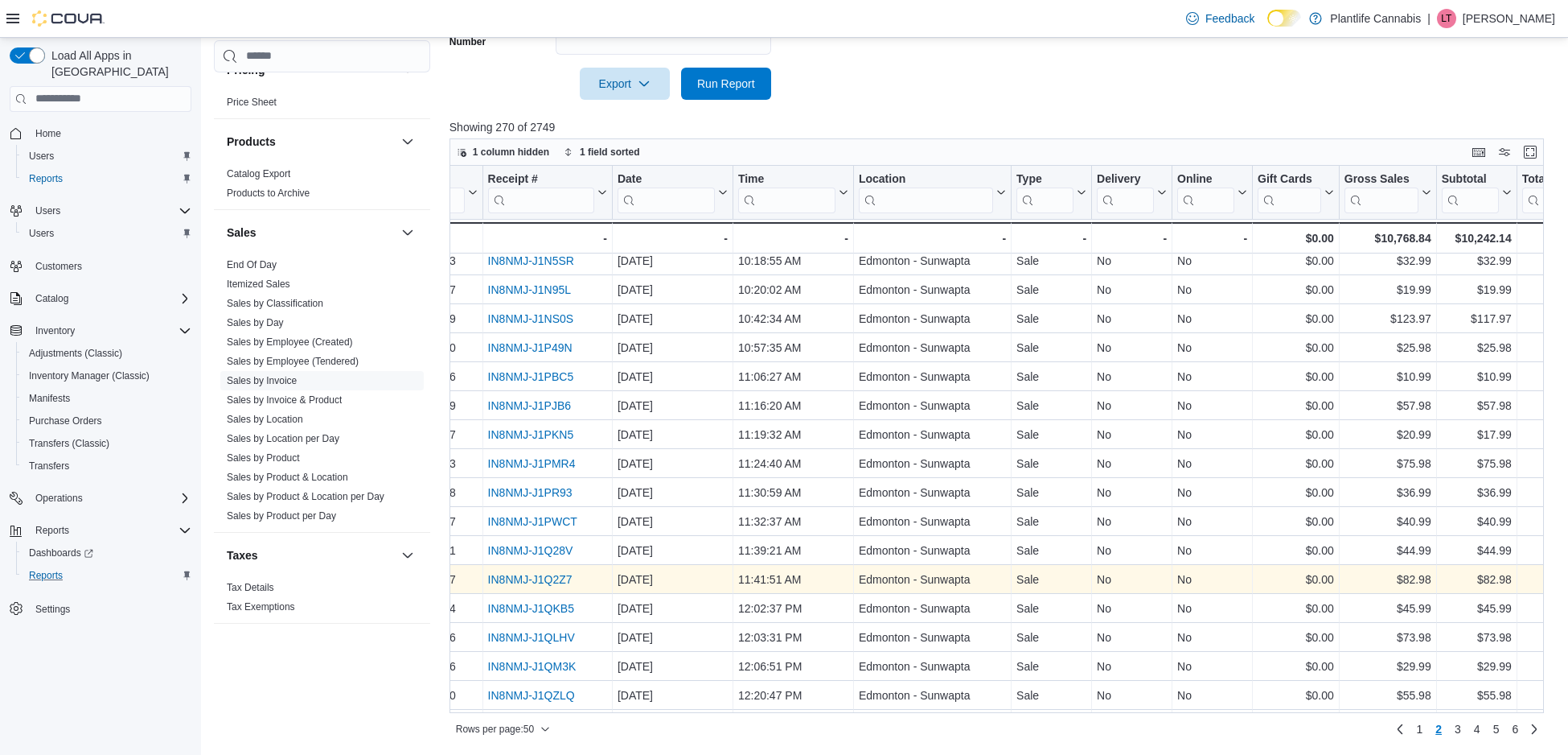
click at [527, 578] on link "IN8NMJ-J1Q2Z7" at bounding box center [530, 579] width 85 height 12
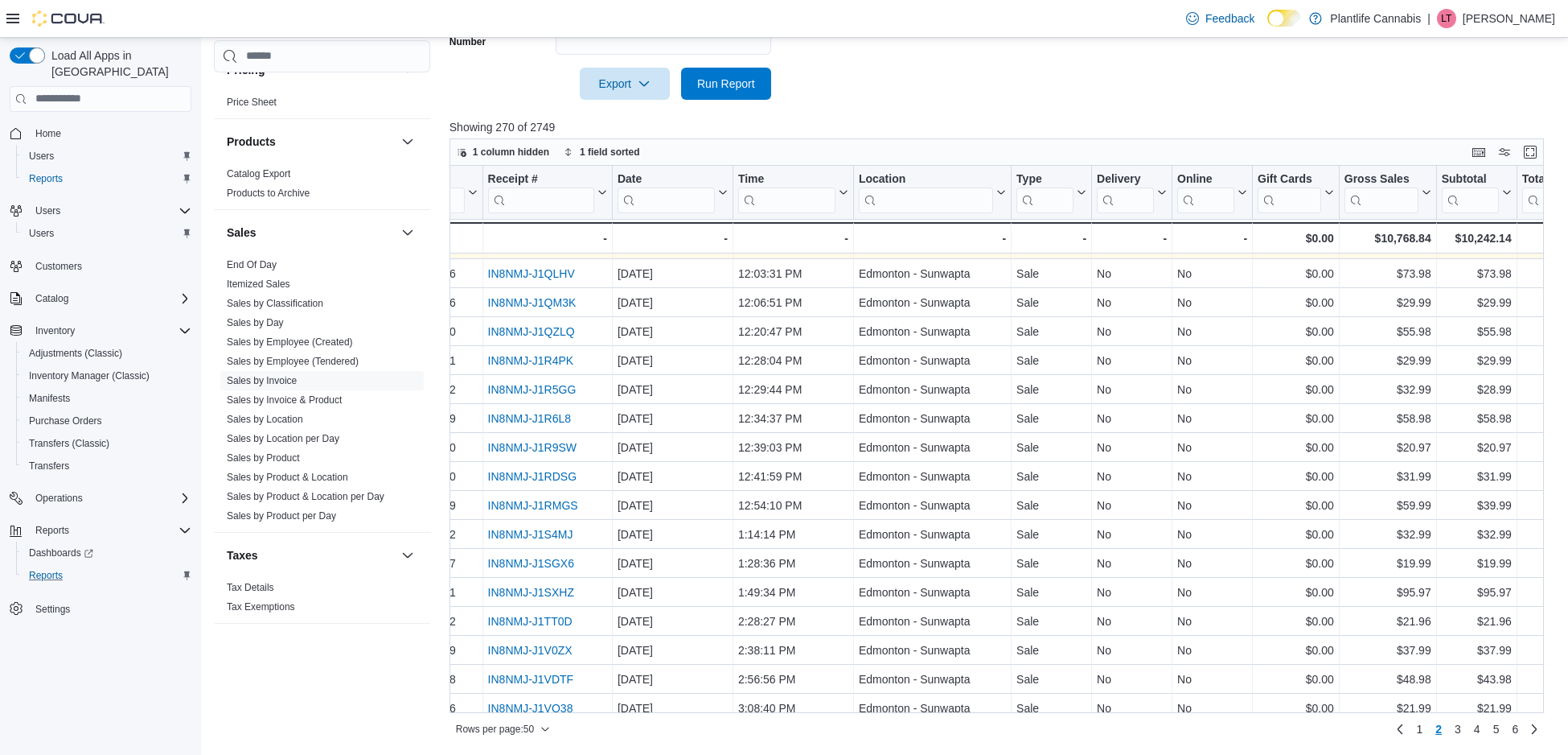
scroll to position [988, 90]
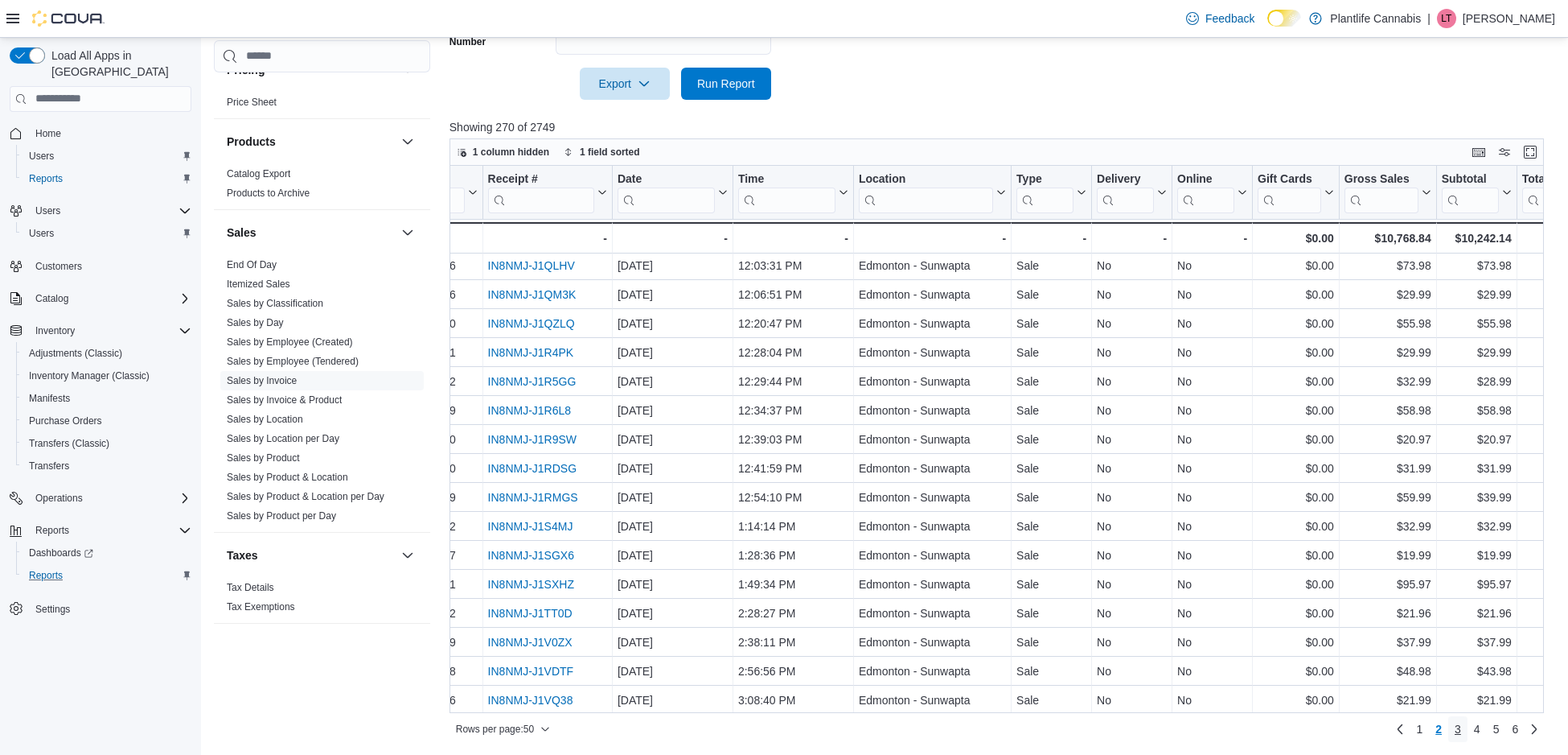
click at [1459, 730] on link "3" at bounding box center [1458, 728] width 19 height 26
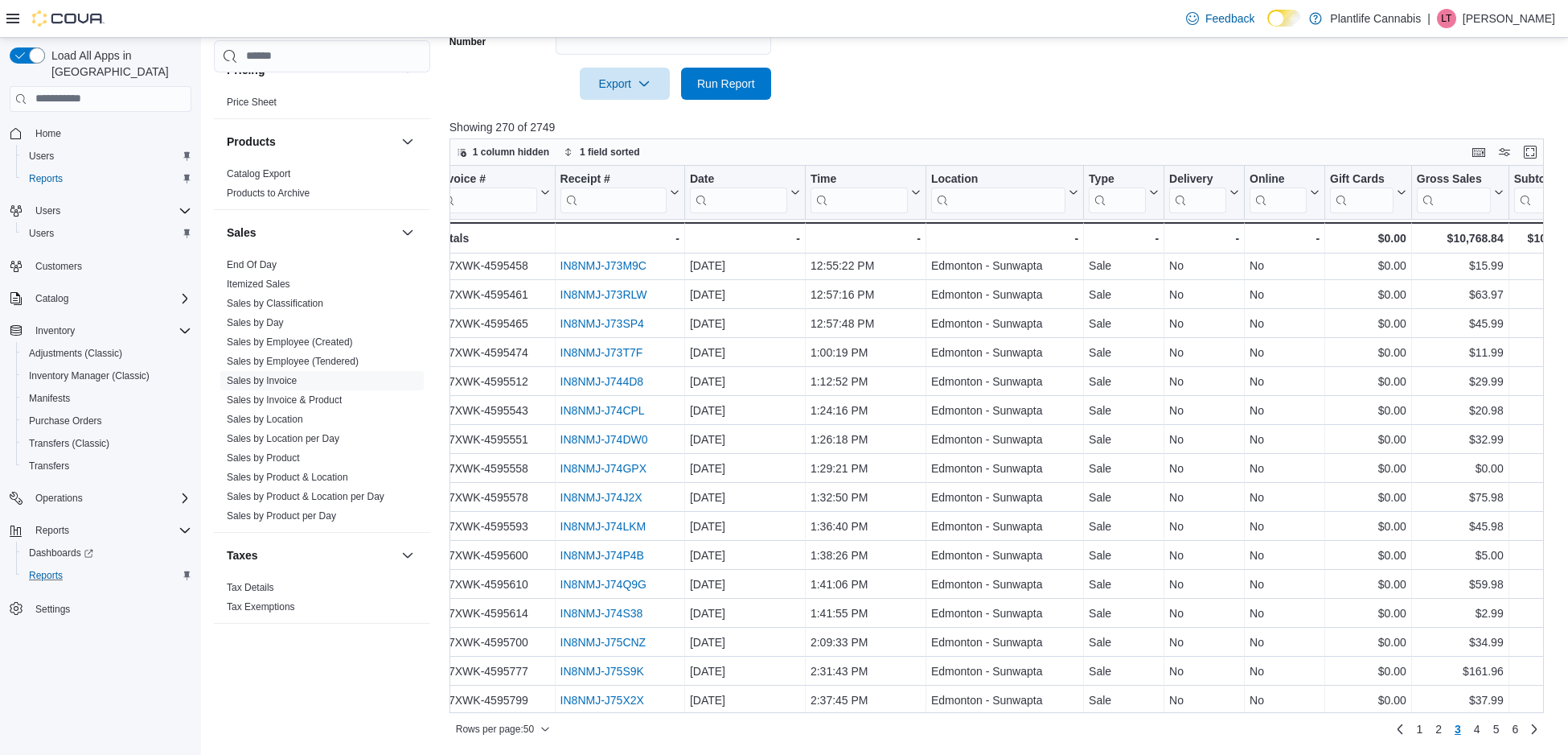
scroll to position [988, 0]
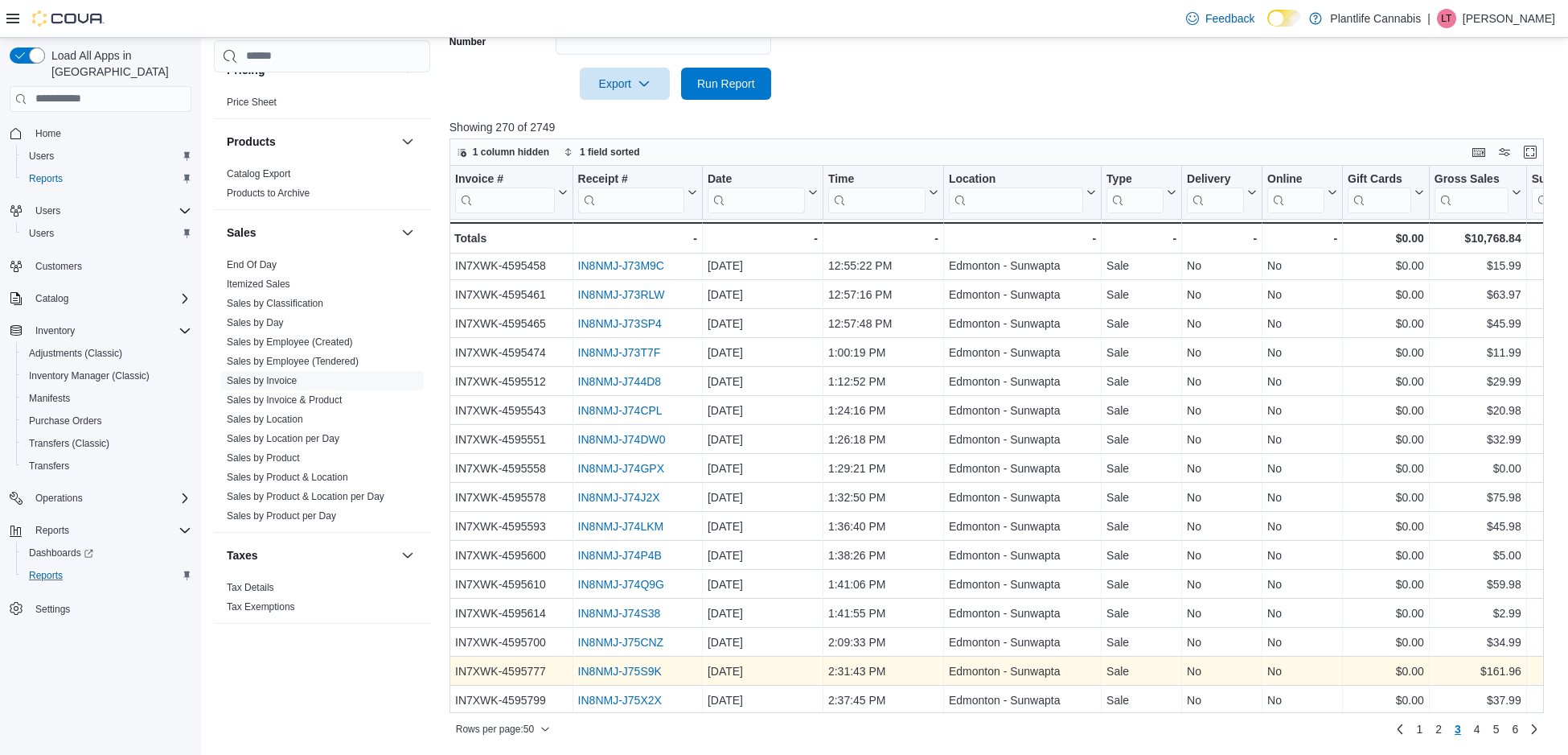
click at [623, 671] on link "IN8NMJ-J75S9K" at bounding box center [619, 670] width 84 height 12
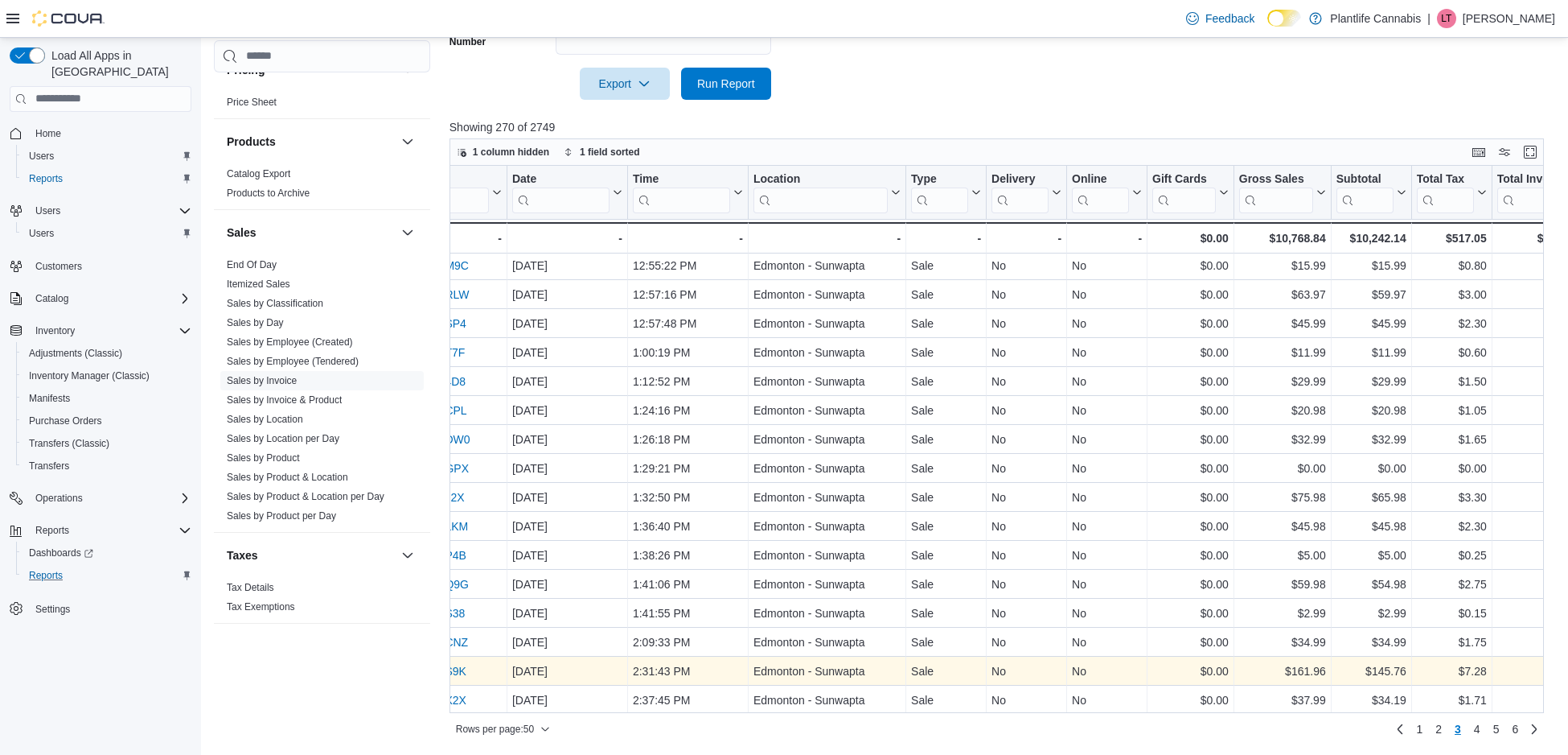
scroll to position [988, 158]
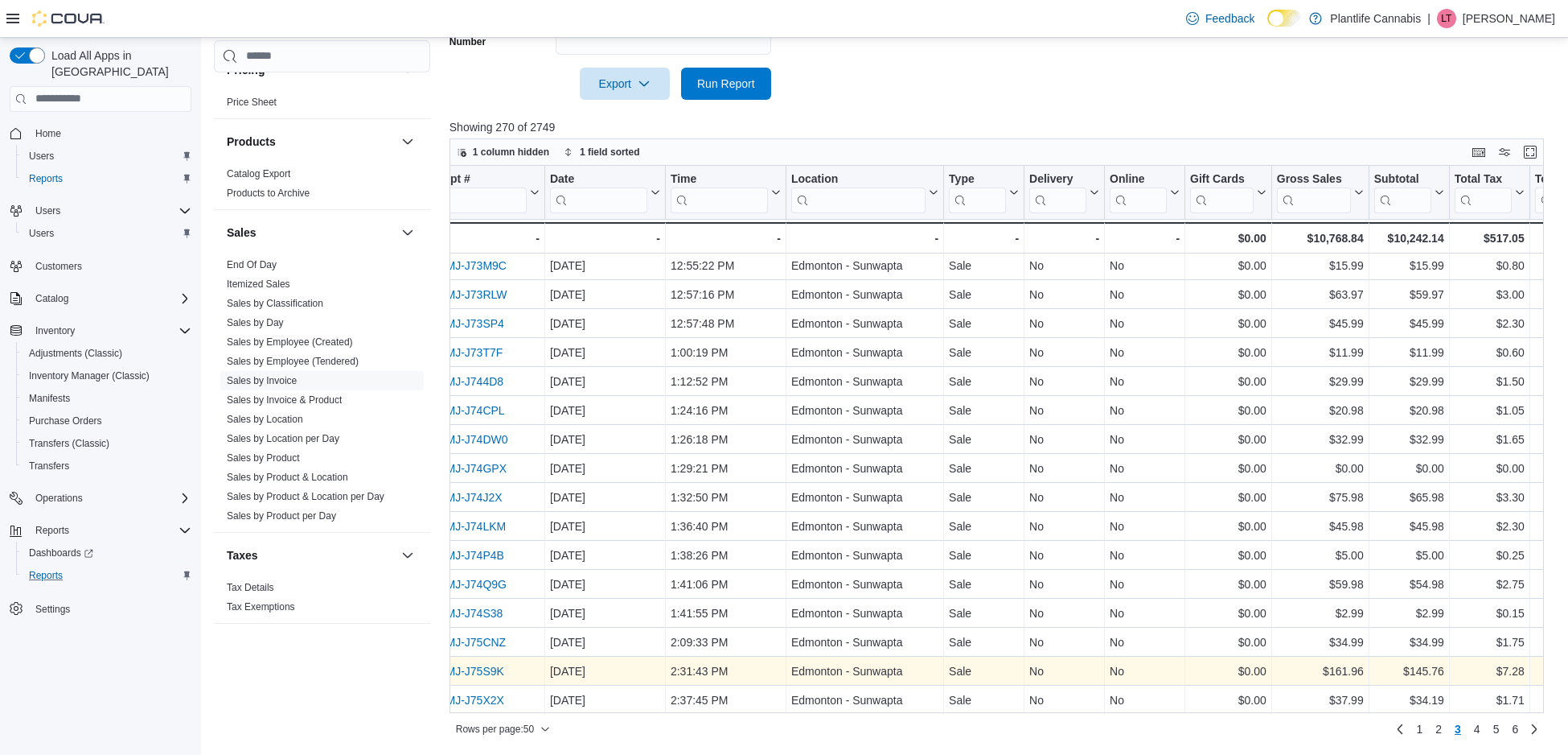
click at [501, 672] on link "IN8NMJ-J75S9K" at bounding box center [462, 670] width 84 height 12
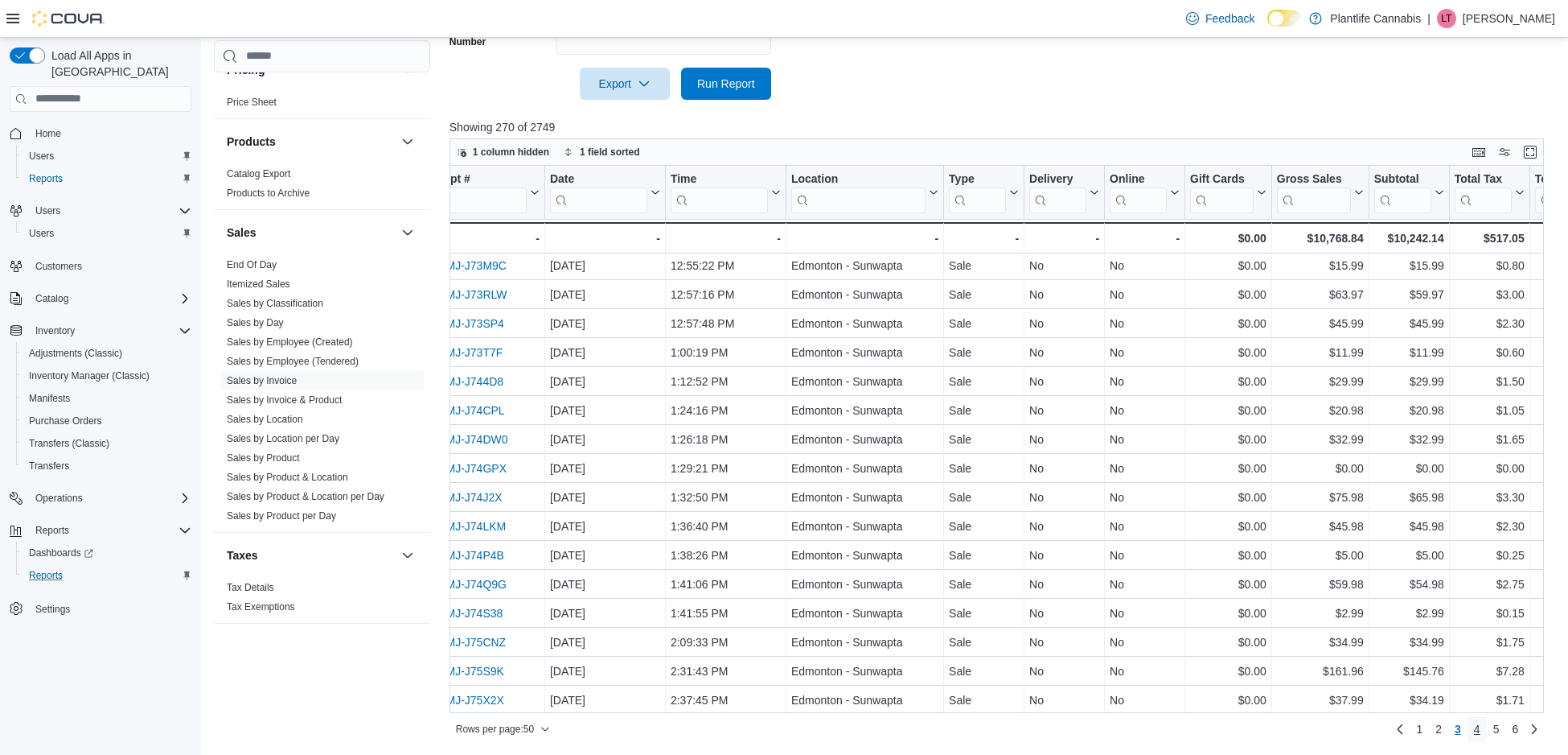
click at [1482, 729] on link "4" at bounding box center [1477, 728] width 19 height 26
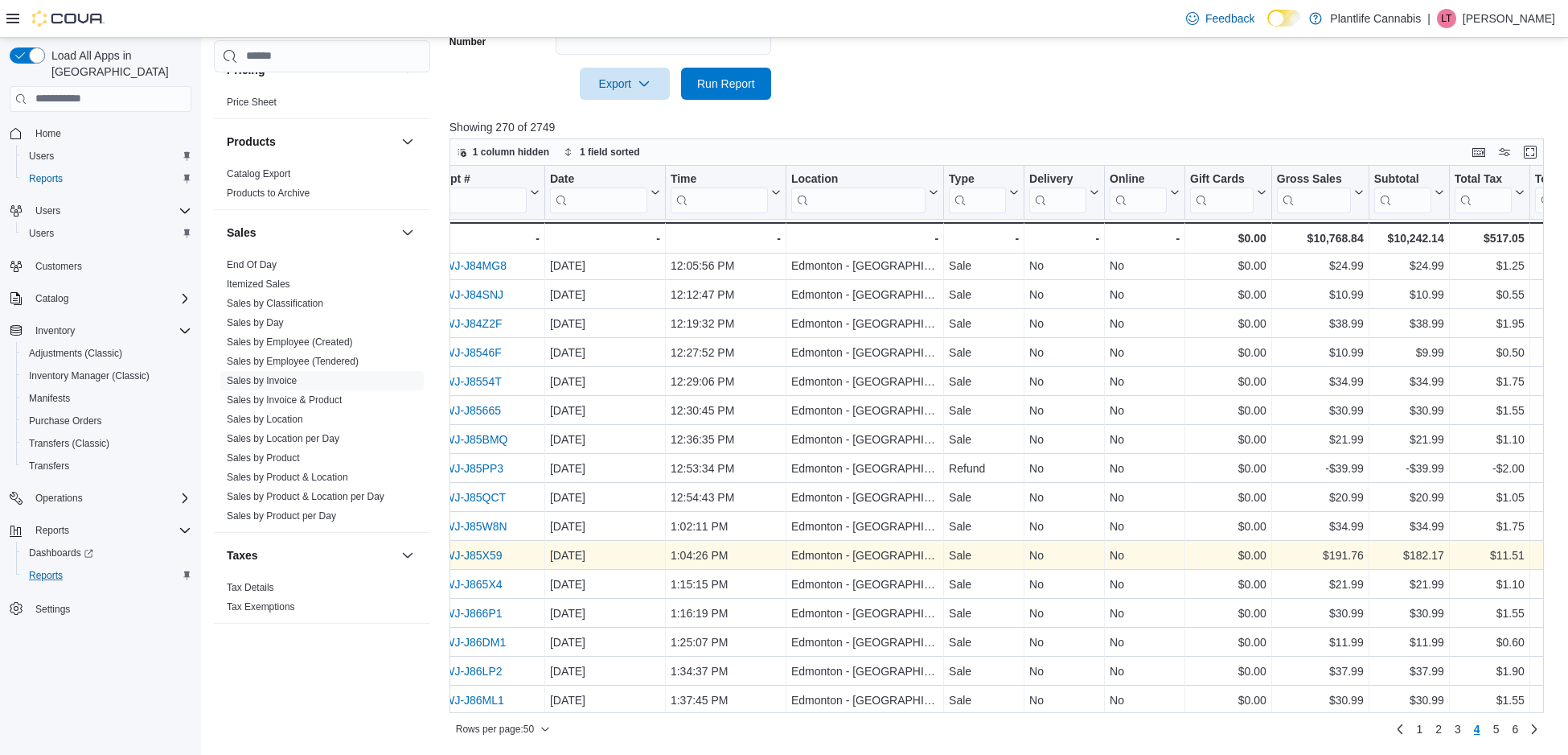
click at [500, 553] on link "INFJWJ-J85X59" at bounding box center [461, 555] width 82 height 12
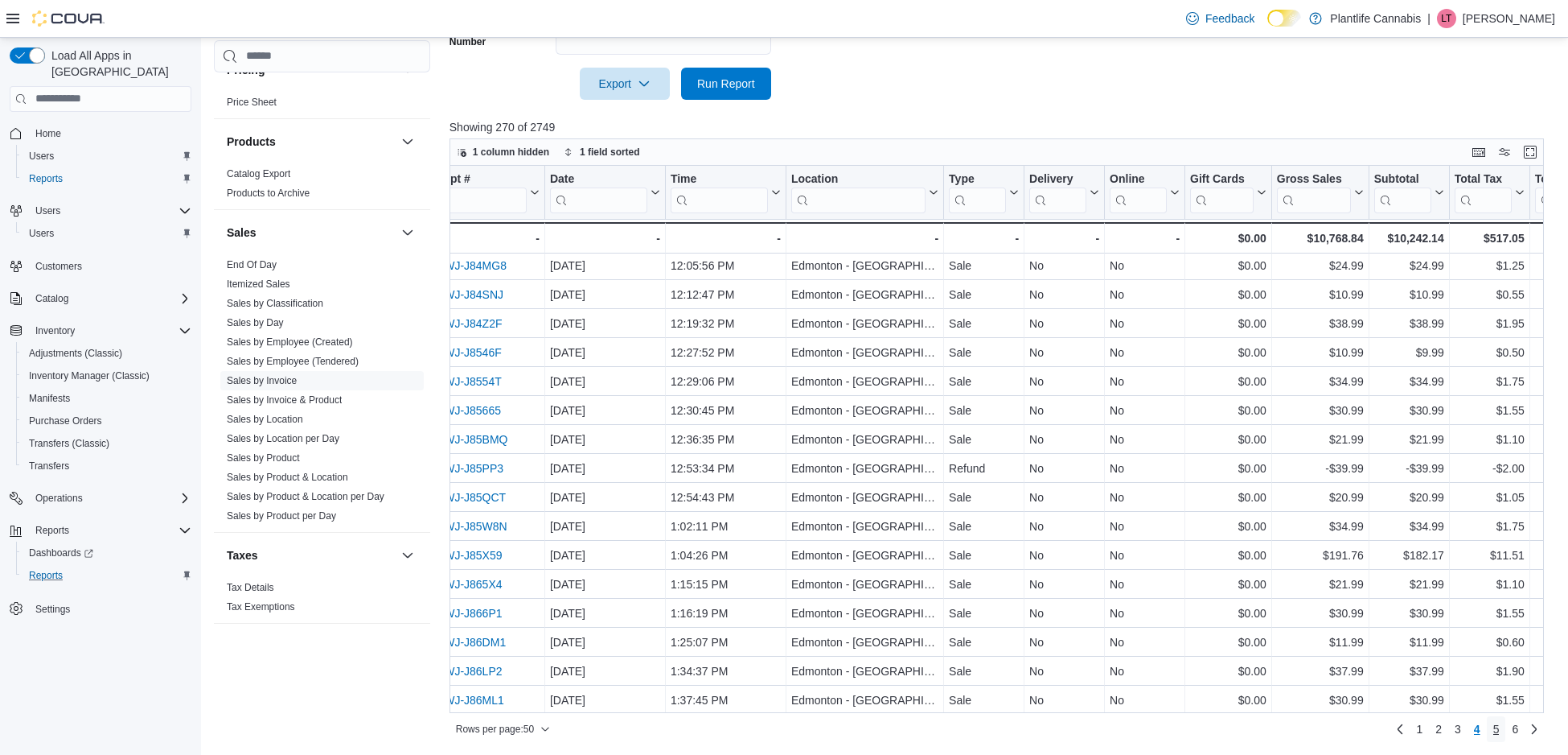
click at [1493, 728] on span "5" at bounding box center [1497, 728] width 7 height 16
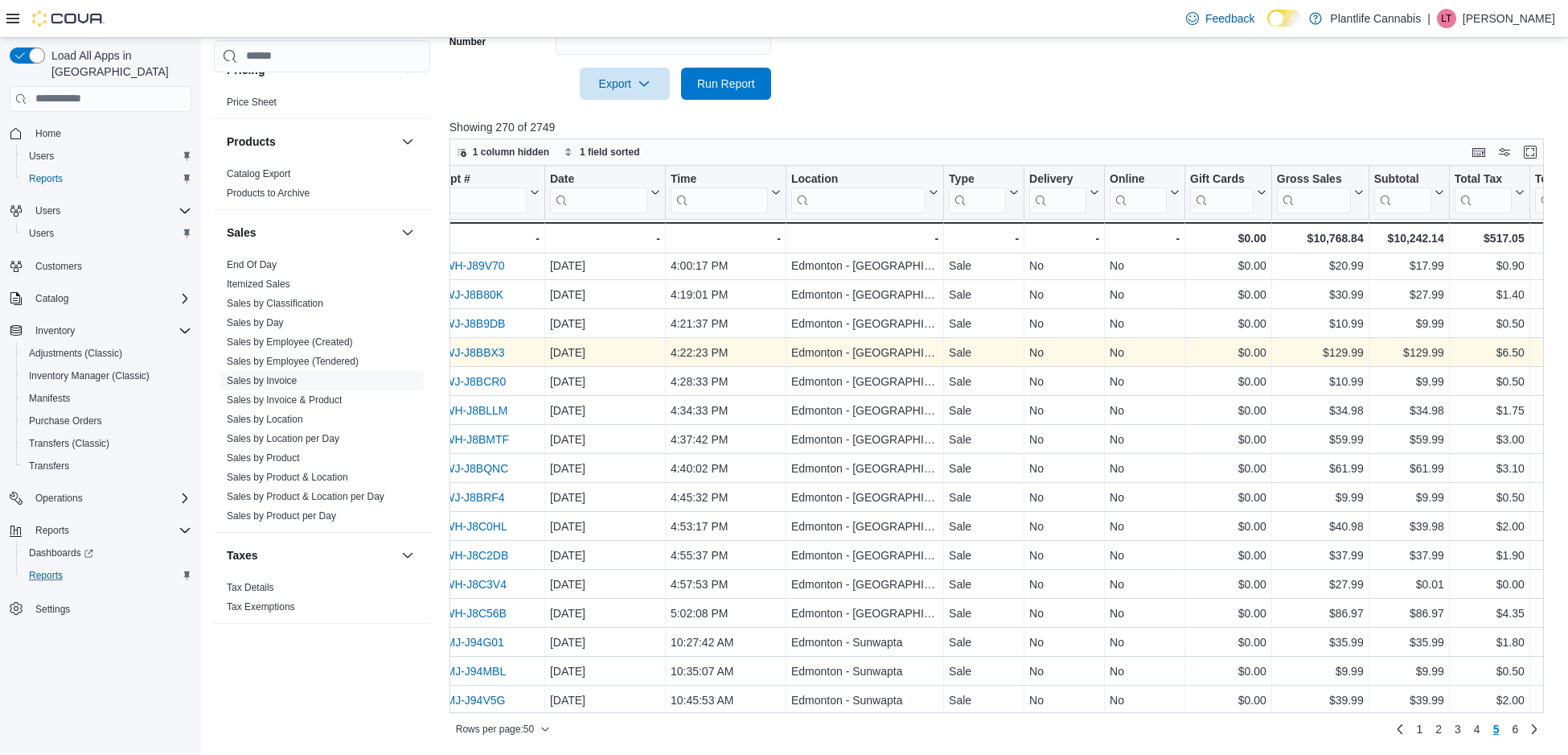
click at [487, 348] on link "INFJWJ-J8BBX3" at bounding box center [462, 352] width 85 height 12
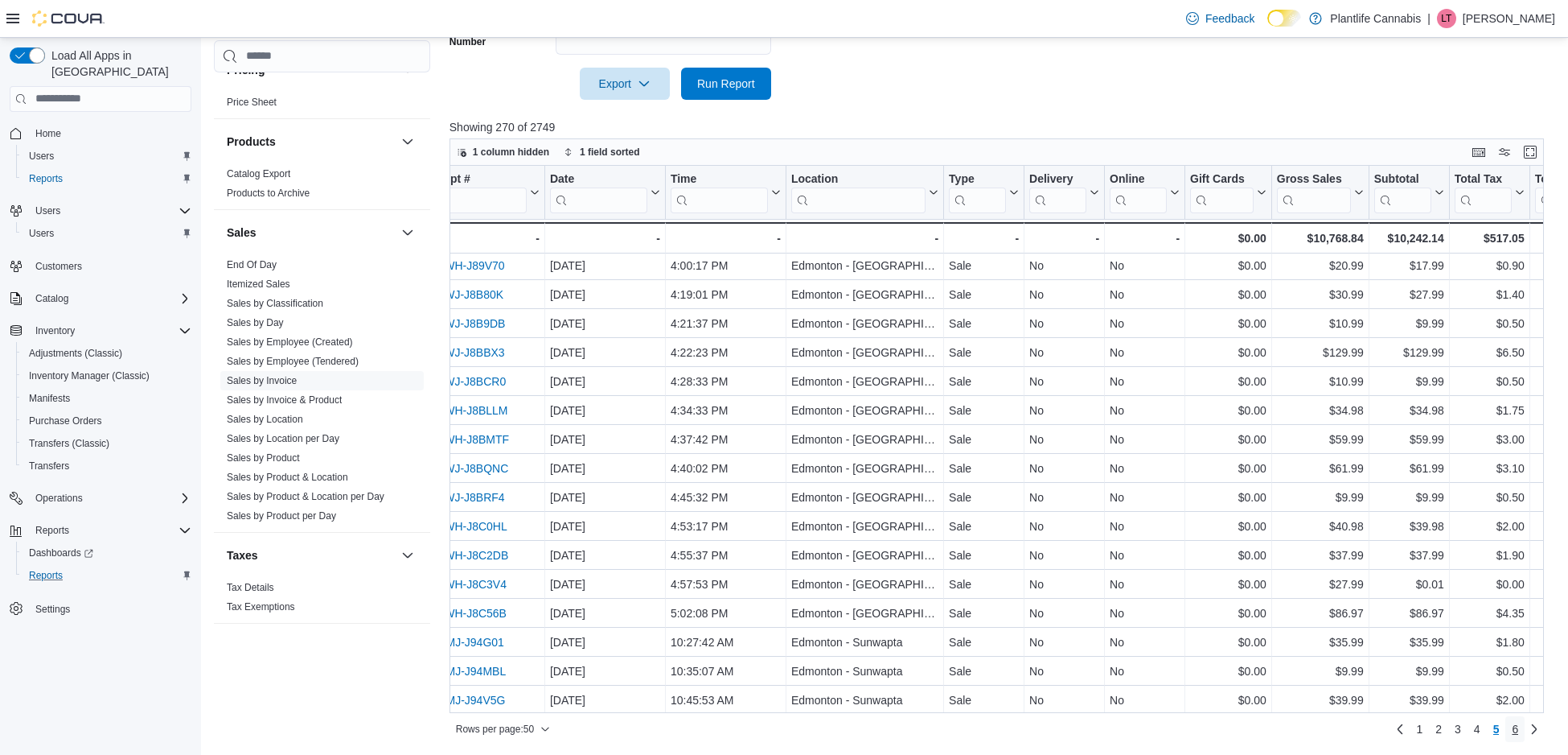
click at [1516, 730] on span "6" at bounding box center [1515, 728] width 7 height 16
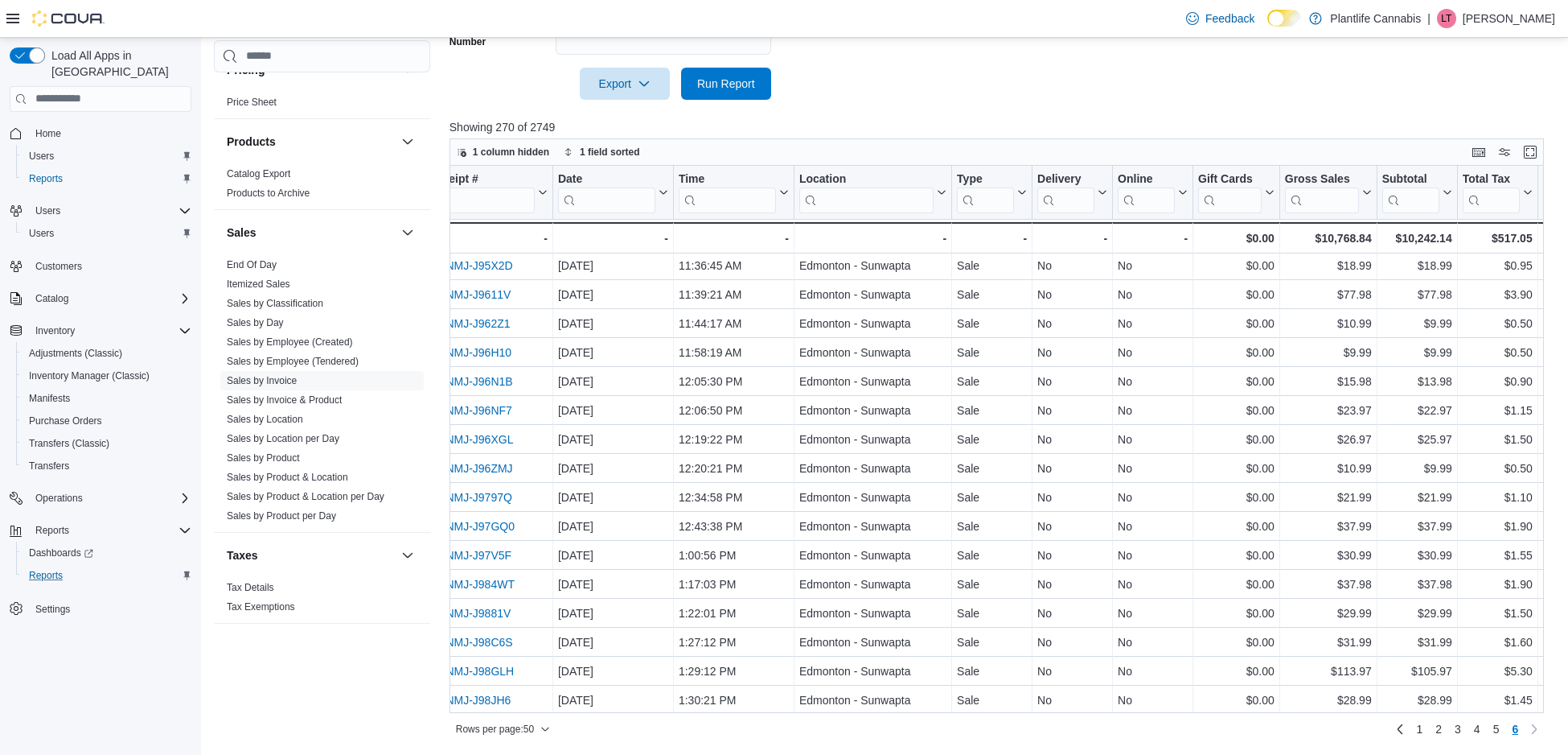
scroll to position [118, 133]
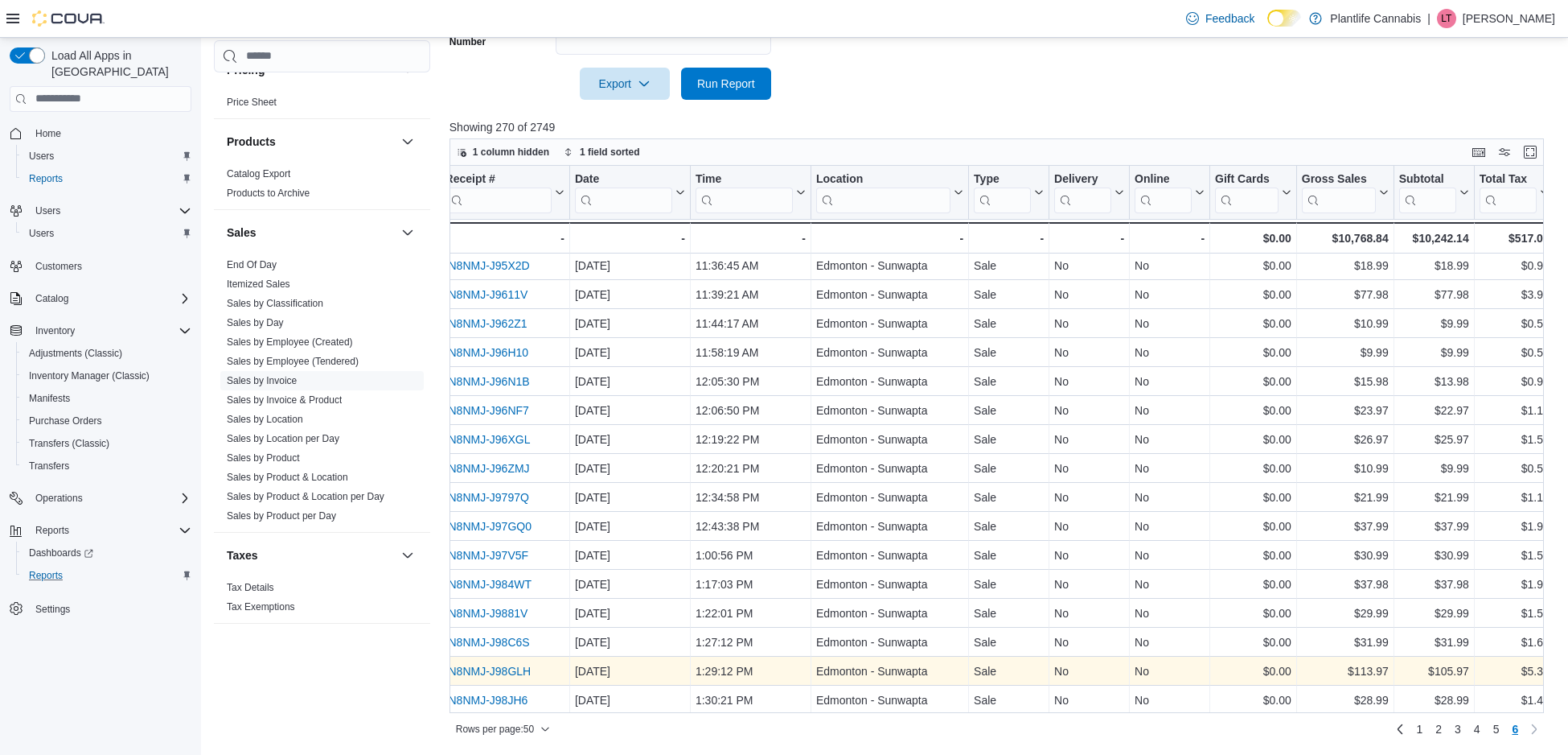
click at [515, 673] on link "IN8NMJ-J98GLH" at bounding box center [488, 670] width 86 height 12
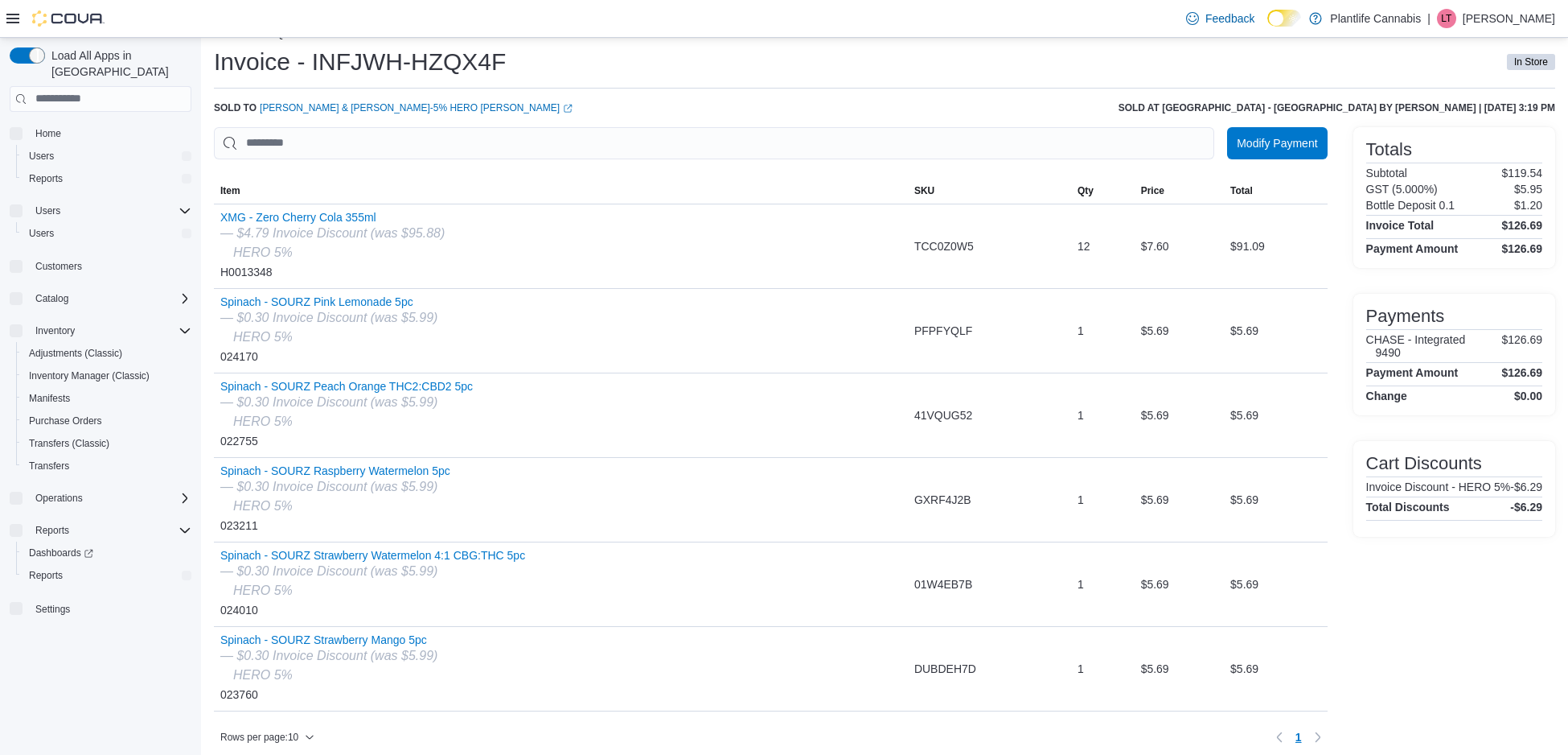
scroll to position [42, 0]
